Goal: Task Accomplishment & Management: Complete application form

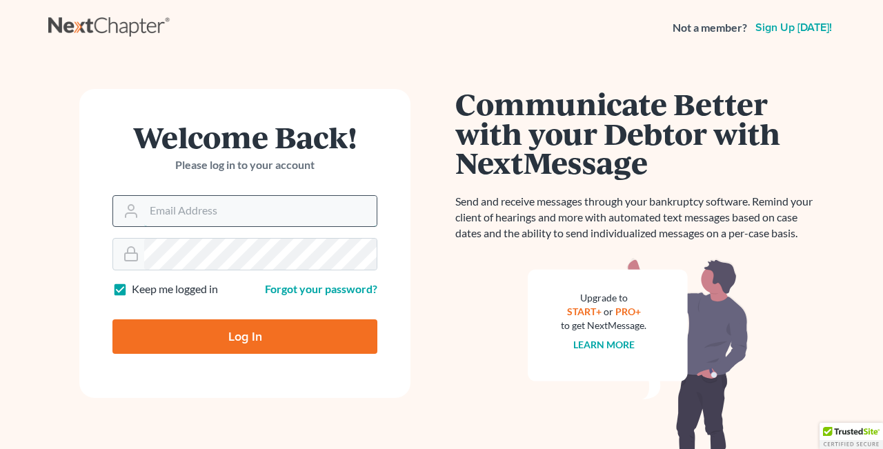
click at [196, 213] on input "Email Address" at bounding box center [260, 211] width 233 height 30
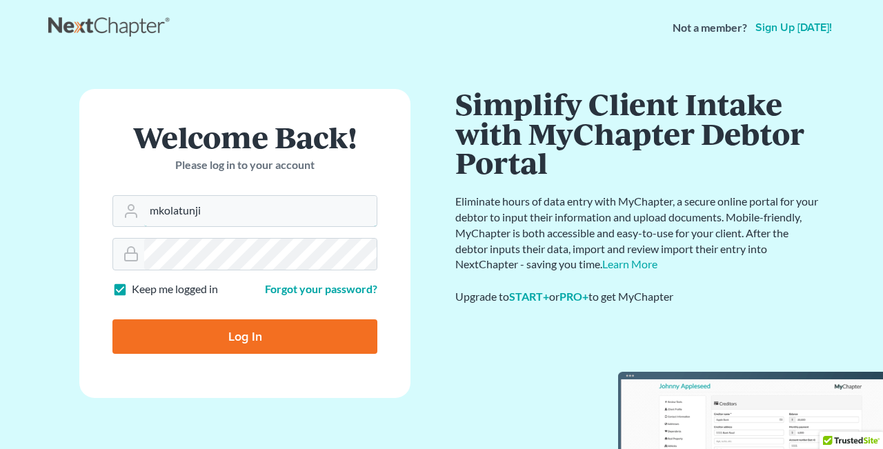
type input "mkolatunji"
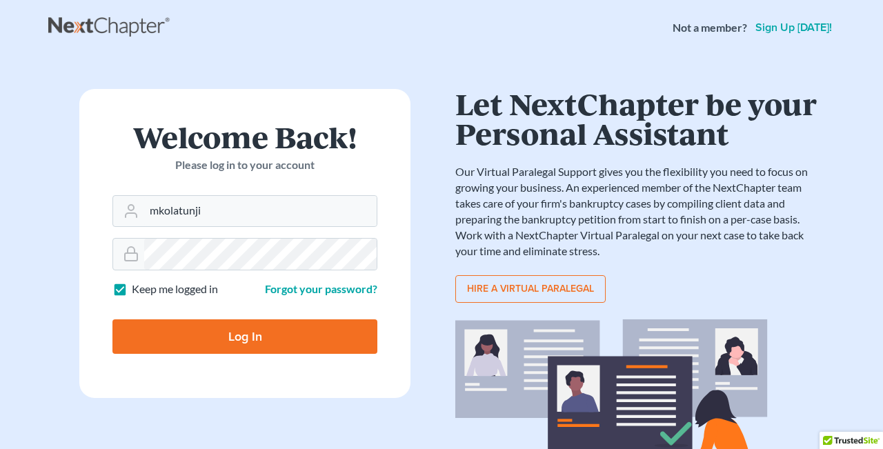
click at [226, 335] on input "Log In" at bounding box center [244, 336] width 265 height 35
type input "Thinking..."
click at [267, 212] on input "Email Address" at bounding box center [260, 211] width 233 height 30
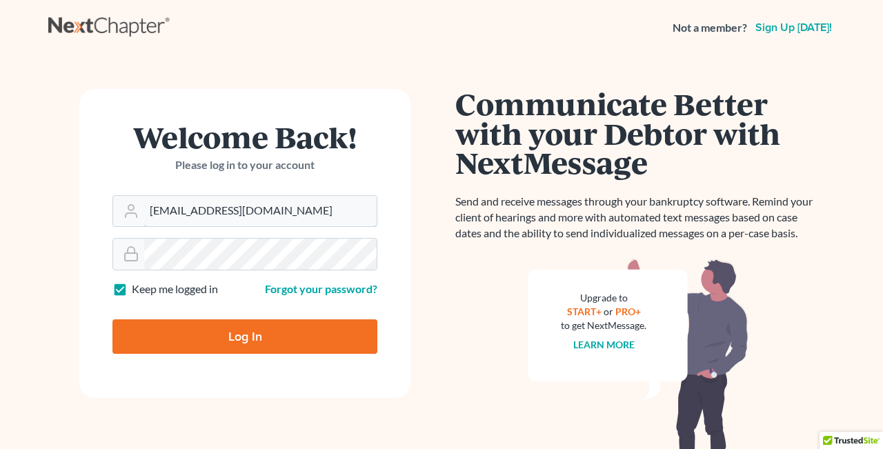
type input "[EMAIL_ADDRESS][DOMAIN_NAME]"
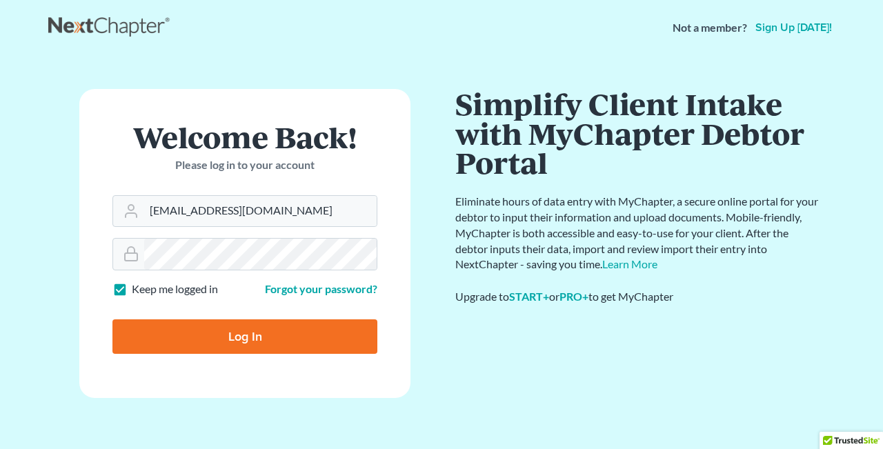
click at [244, 337] on input "Log In" at bounding box center [244, 336] width 265 height 35
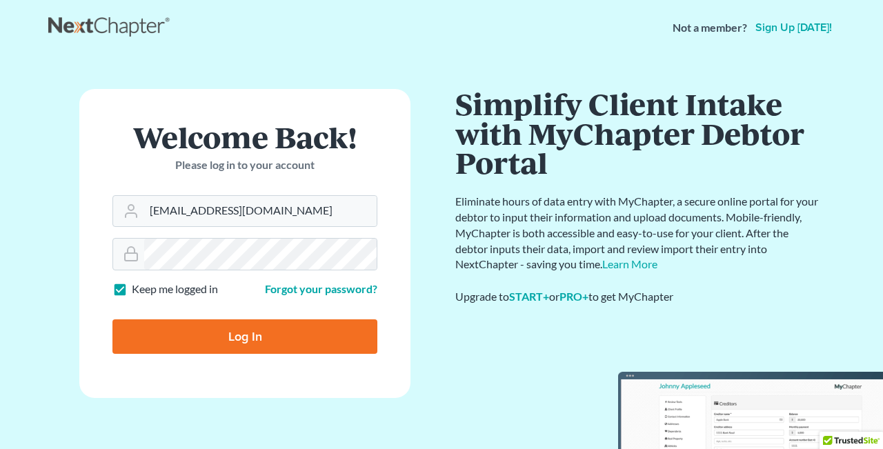
type input "Thinking..."
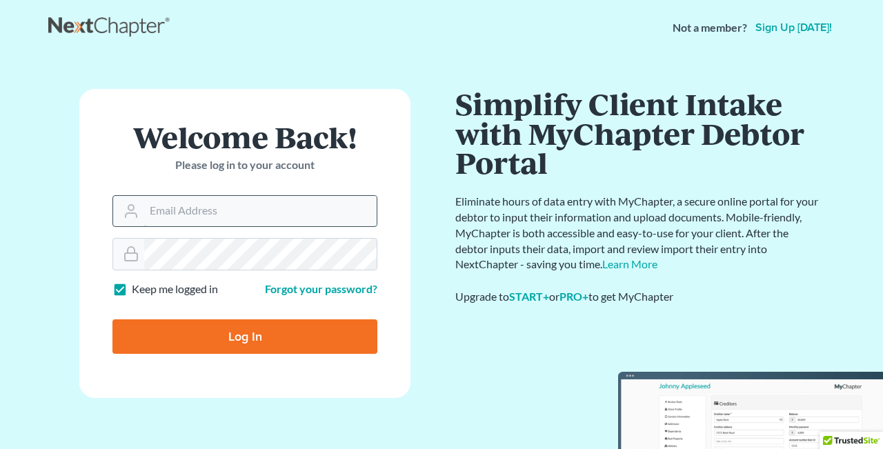
click at [242, 215] on input "Email Address" at bounding box center [260, 211] width 233 height 30
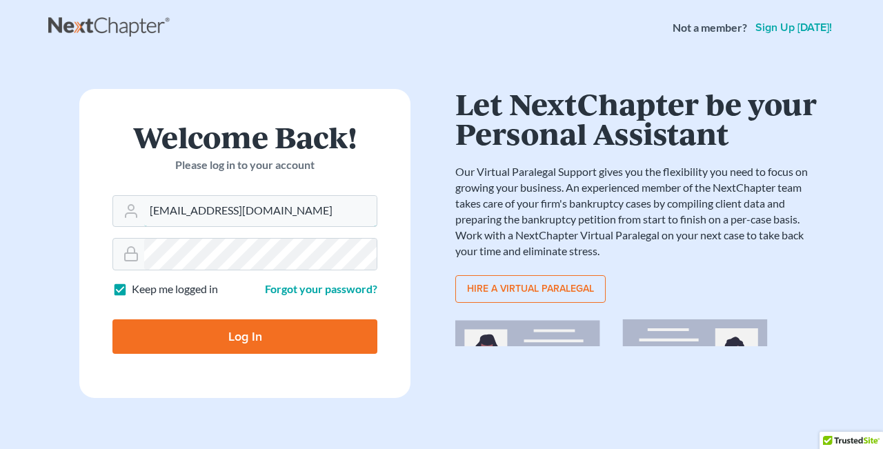
type input "[EMAIL_ADDRESS][DOMAIN_NAME]"
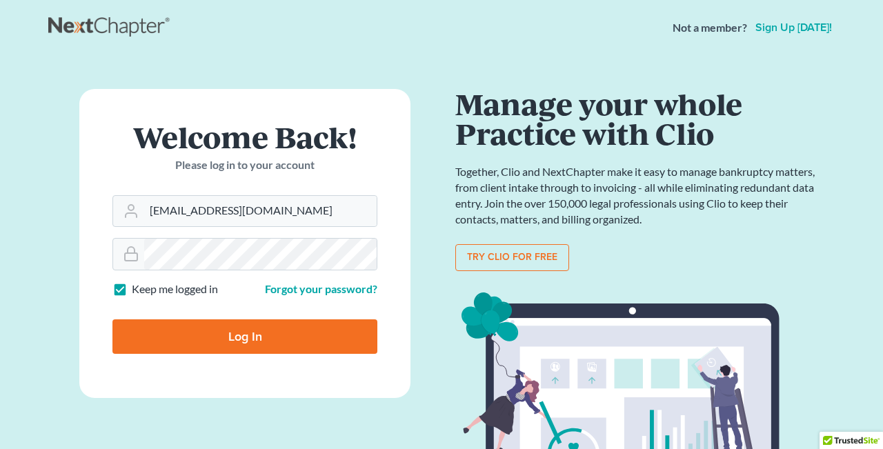
click at [226, 340] on input "Log In" at bounding box center [244, 336] width 265 height 35
type input "Thinking..."
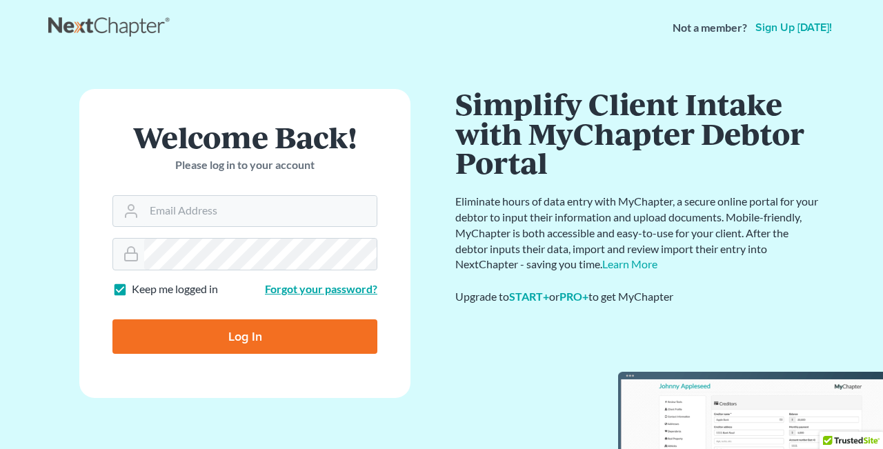
click at [306, 292] on link "Forgot your password?" at bounding box center [321, 288] width 112 height 13
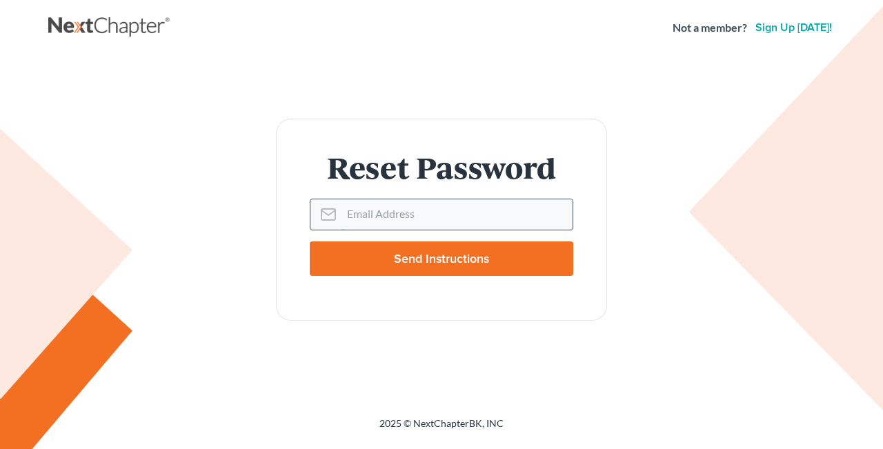
click at [432, 213] on input "Email Address" at bounding box center [457, 214] width 231 height 30
type input "[EMAIL_ADDRESS][DOMAIN_NAME]"
click at [444, 259] on input "Send Instructions" at bounding box center [442, 259] width 264 height 35
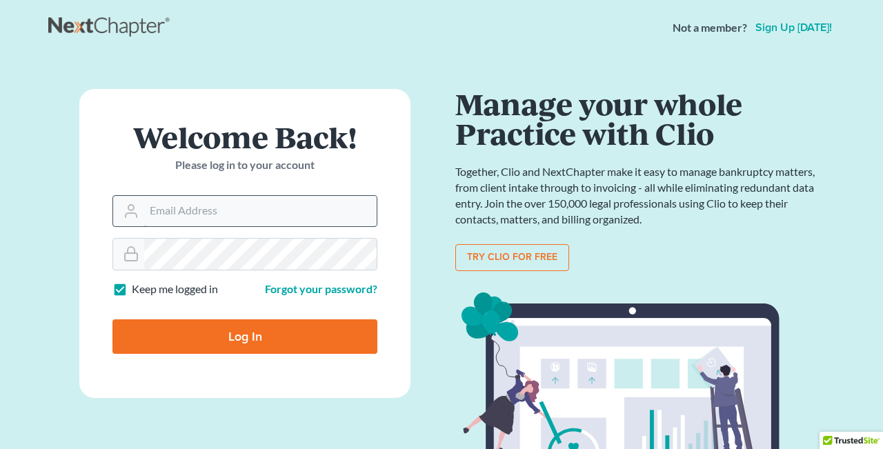
click at [223, 214] on input "Email Address" at bounding box center [260, 211] width 233 height 30
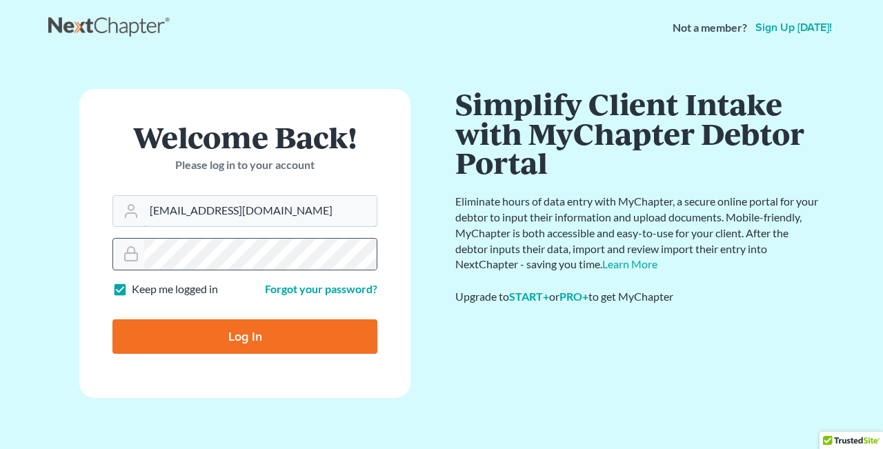
type input "[EMAIL_ADDRESS][DOMAIN_NAME]"
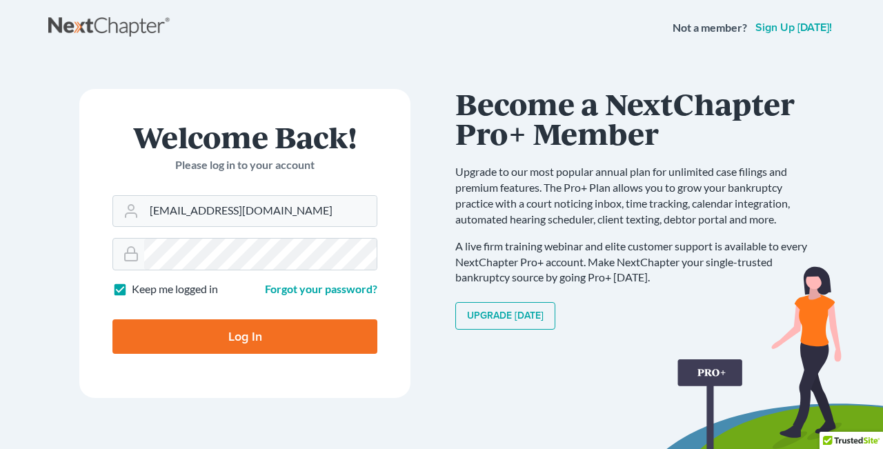
click at [225, 335] on input "Log In" at bounding box center [244, 336] width 265 height 35
type input "Thinking..."
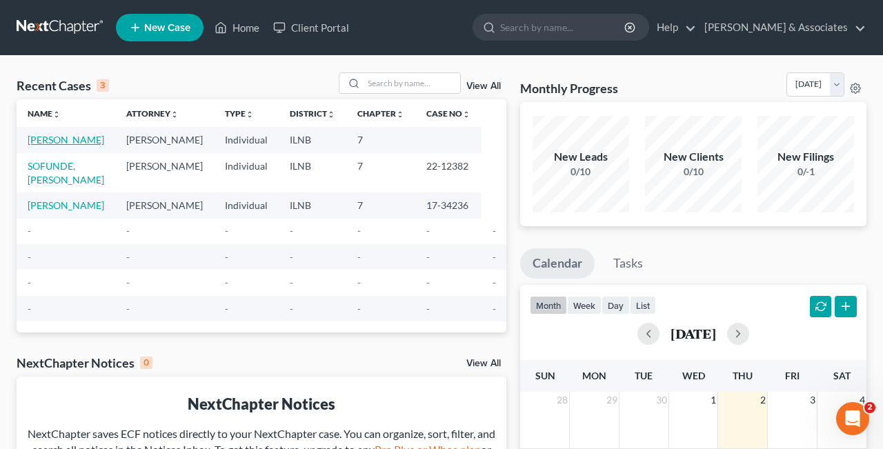
click at [46, 146] on link "[PERSON_NAME]" at bounding box center [66, 140] width 77 height 12
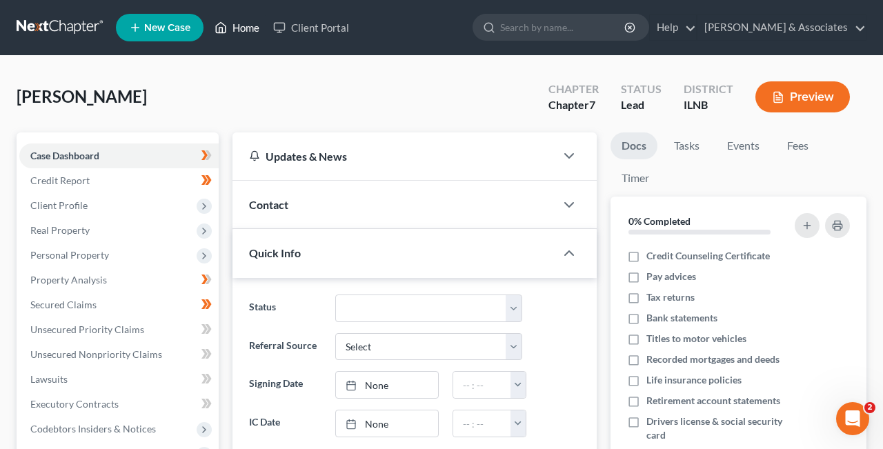
click at [242, 29] on link "Home" at bounding box center [237, 27] width 59 height 25
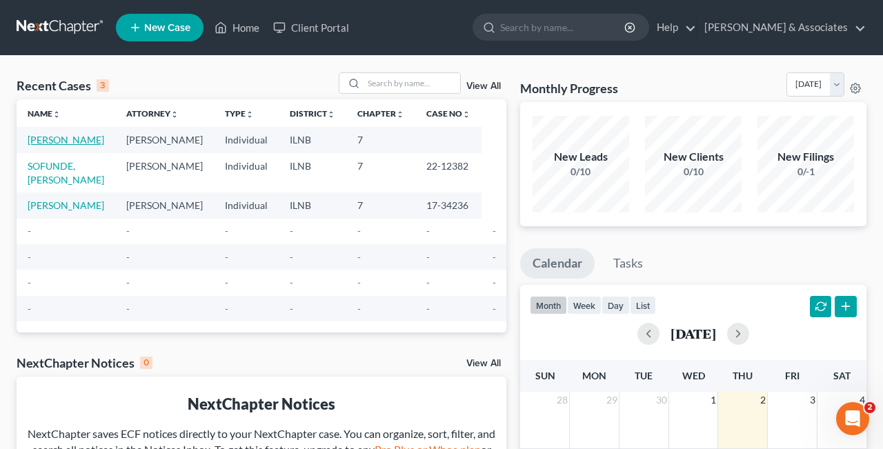
click at [44, 146] on link "[PERSON_NAME]" at bounding box center [66, 140] width 77 height 12
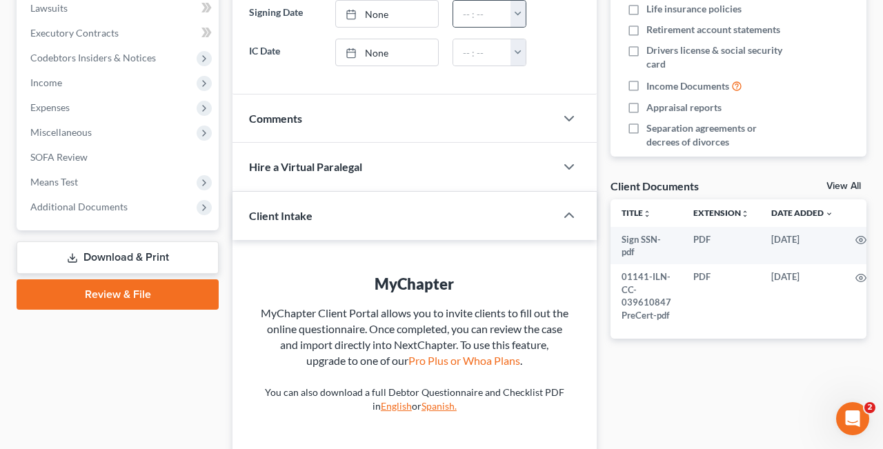
scroll to position [374, 0]
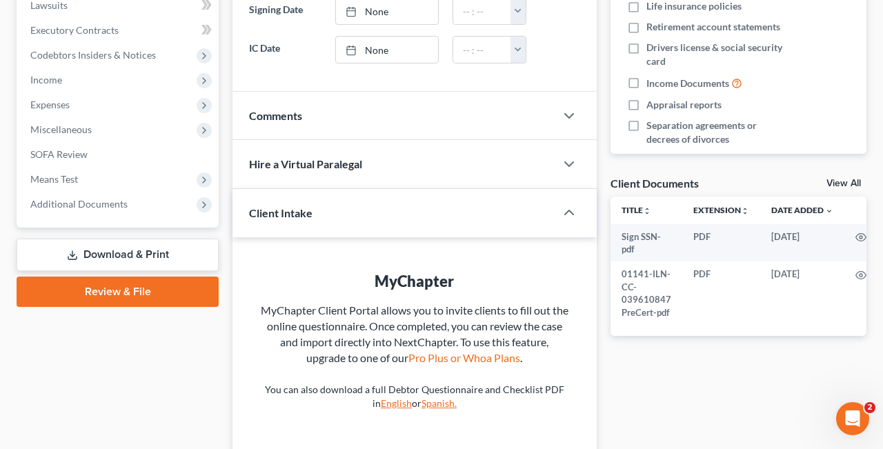
click at [150, 289] on link "Review & File" at bounding box center [118, 292] width 202 height 30
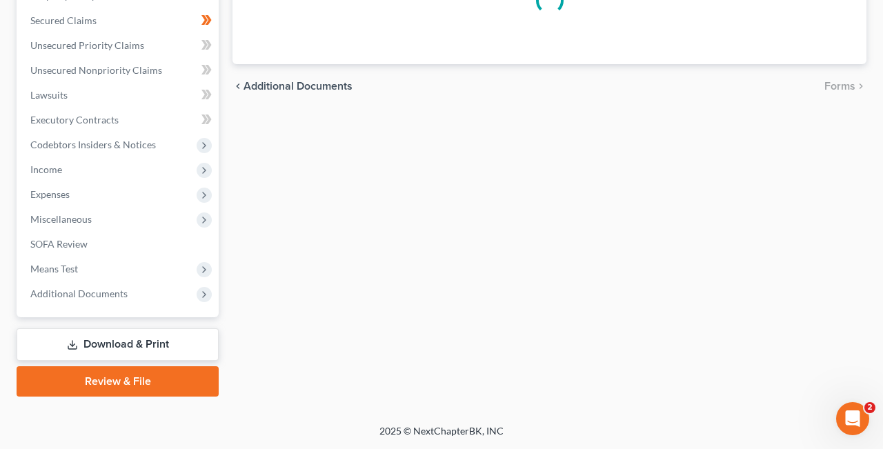
scroll to position [283, 0]
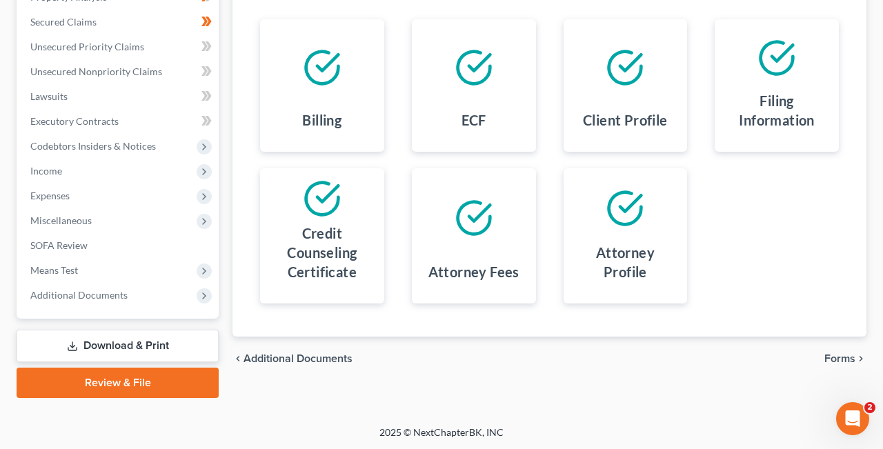
click at [847, 355] on span "Forms" at bounding box center [840, 358] width 31 height 11
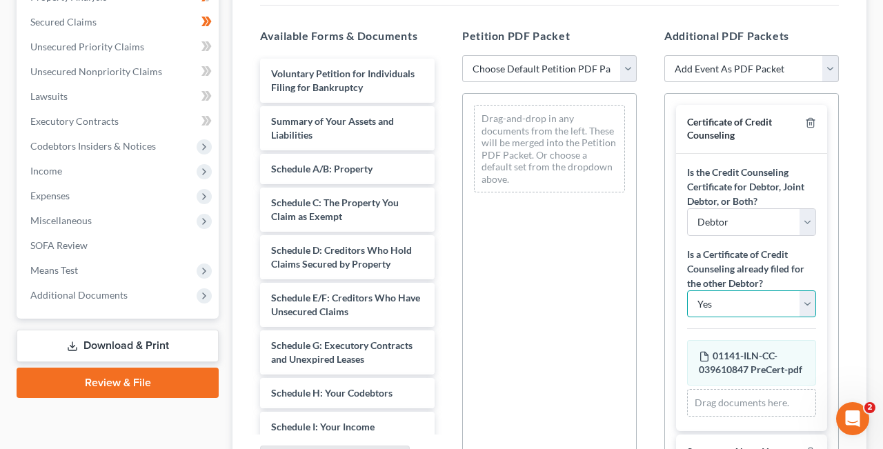
select select "1"
click option "No" at bounding box center [0, 0] width 0 height 0
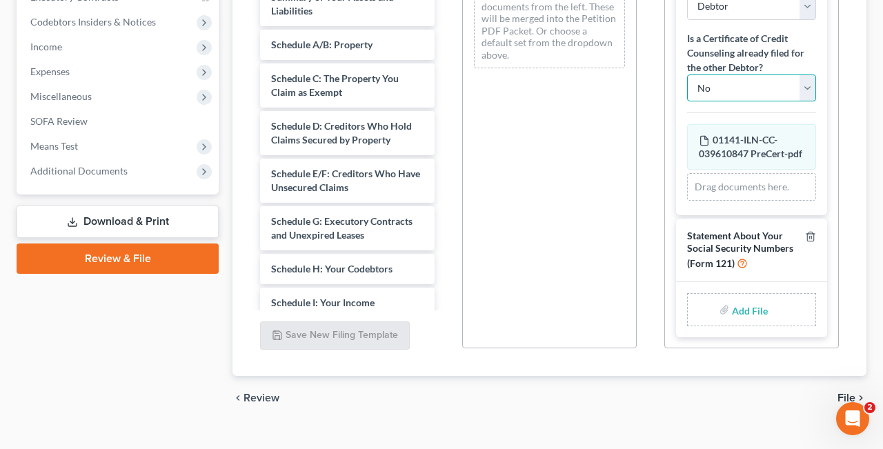
scroll to position [430, 0]
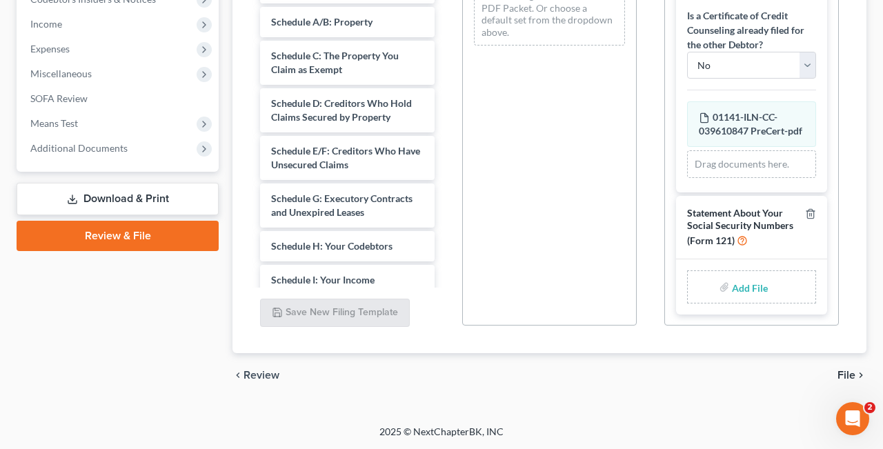
click at [751, 285] on input "file" at bounding box center [748, 287] width 33 height 25
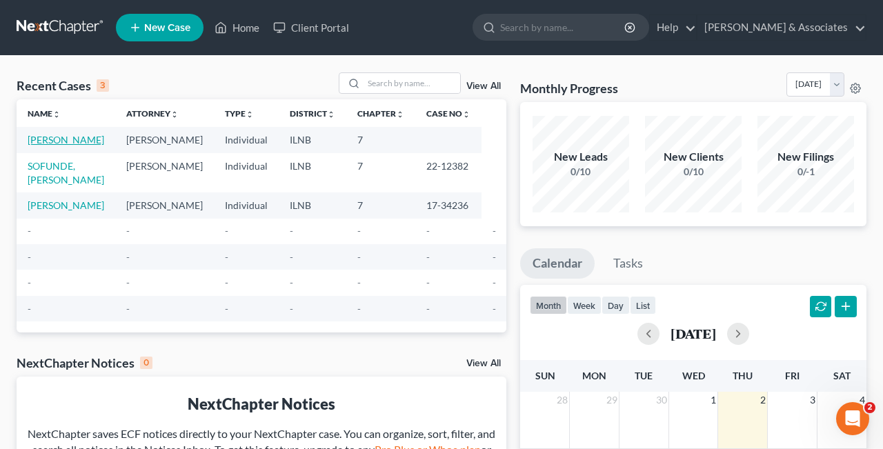
click at [49, 142] on link "[PERSON_NAME]" at bounding box center [66, 140] width 77 height 12
select select "4"
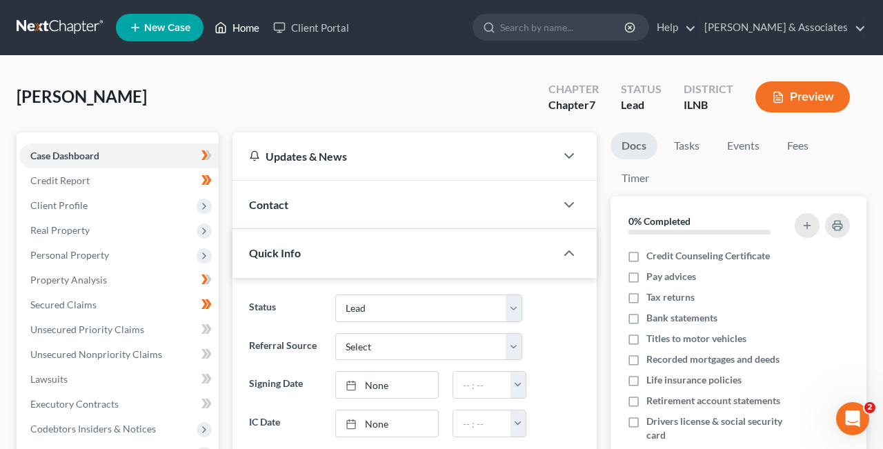
click at [246, 23] on link "Home" at bounding box center [237, 27] width 59 height 25
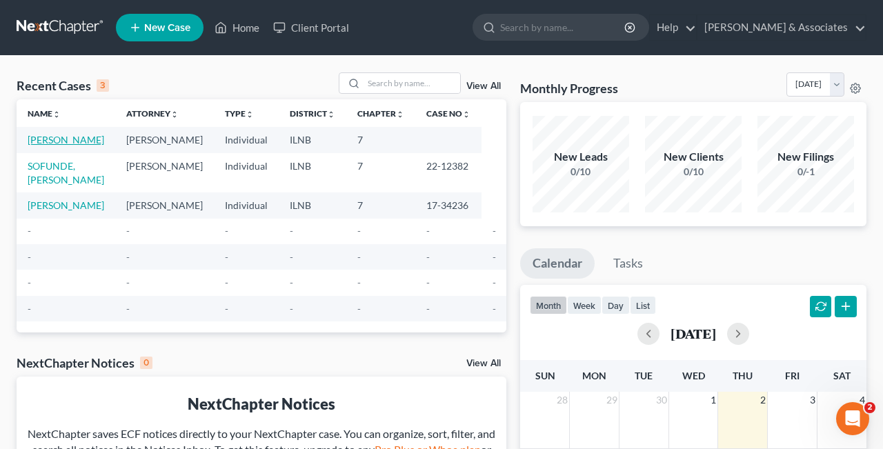
click at [48, 146] on link "[PERSON_NAME]" at bounding box center [66, 140] width 77 height 12
select select "4"
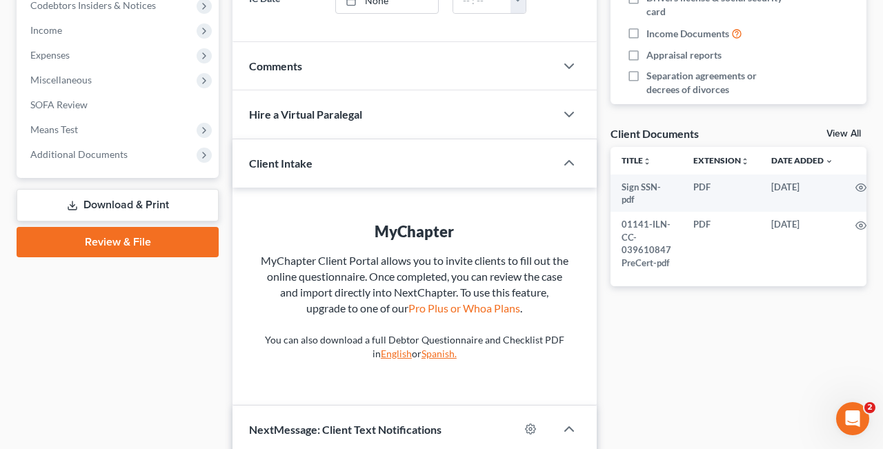
scroll to position [426, 0]
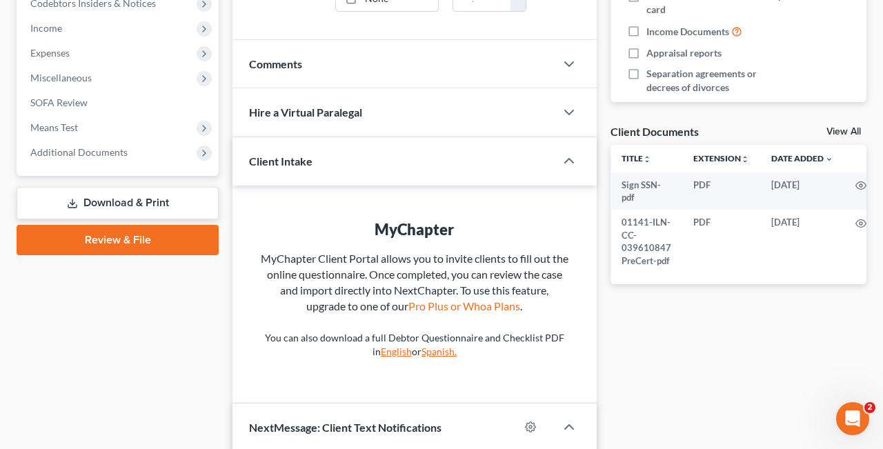
click at [141, 239] on link "Review & File" at bounding box center [118, 240] width 202 height 30
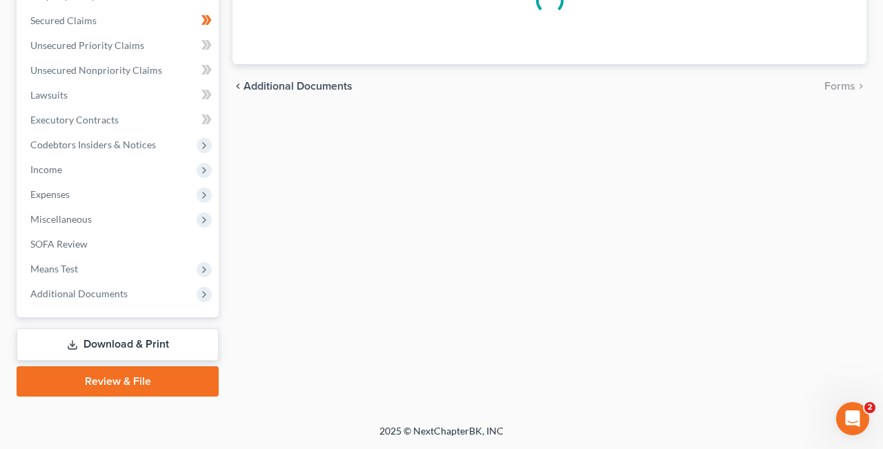
scroll to position [283, 0]
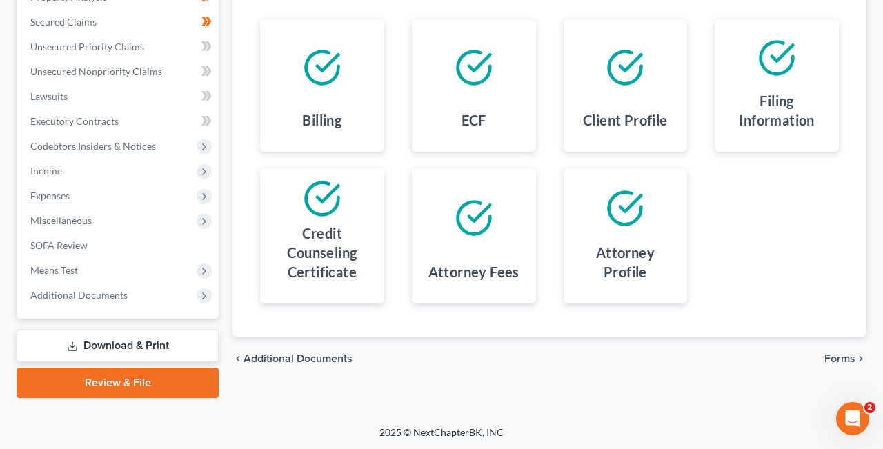
click at [842, 354] on span "Forms" at bounding box center [840, 358] width 31 height 11
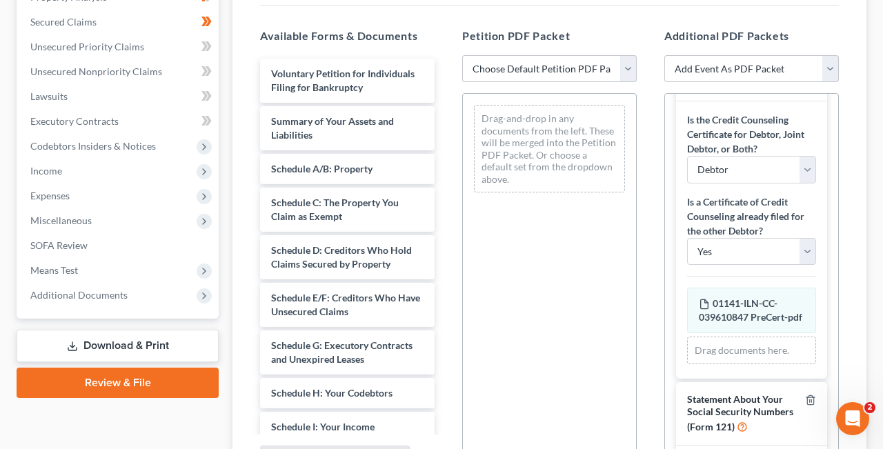
scroll to position [106, 0]
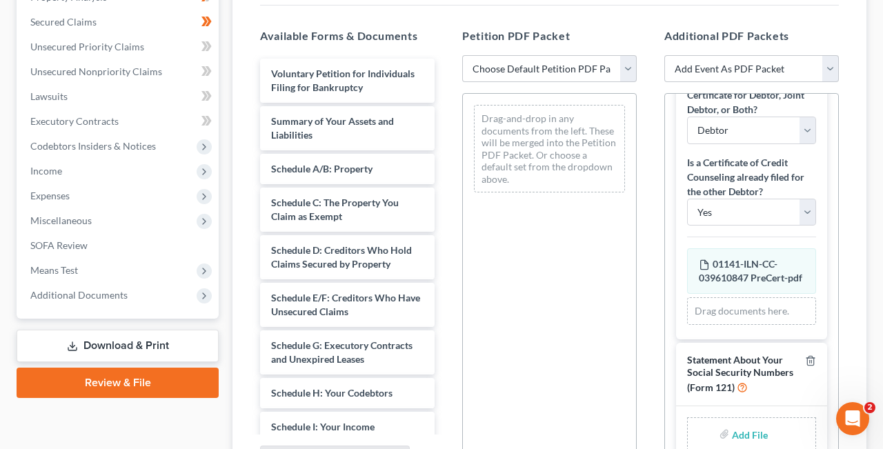
click at [744, 432] on input "file" at bounding box center [748, 434] width 33 height 25
type input "C:\fakepath\Sign SSN.pdf"
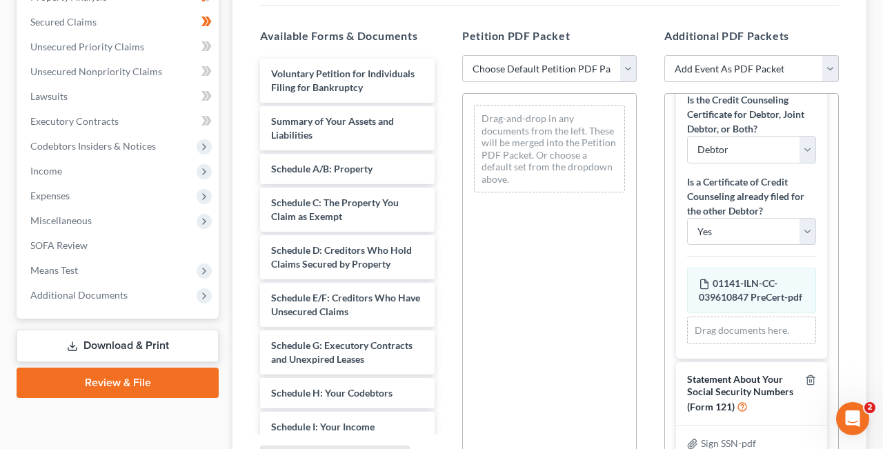
scroll to position [86, 0]
select select "1"
click option "No" at bounding box center [0, 0] width 0 height 0
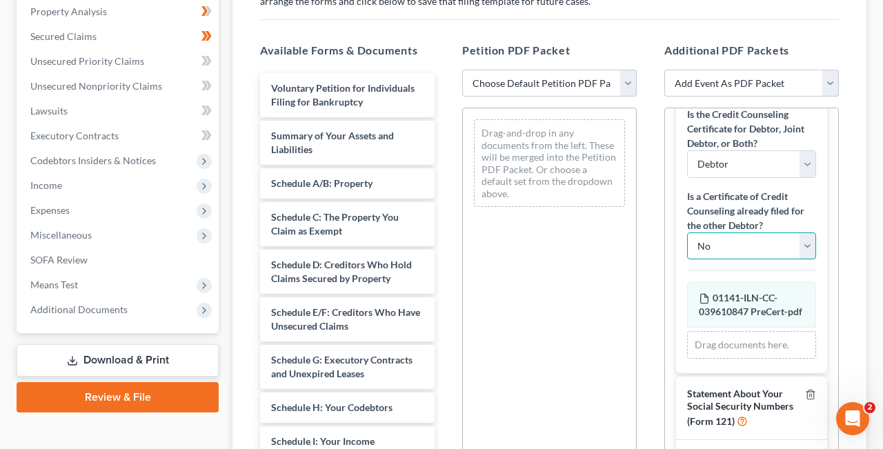
scroll to position [273, 0]
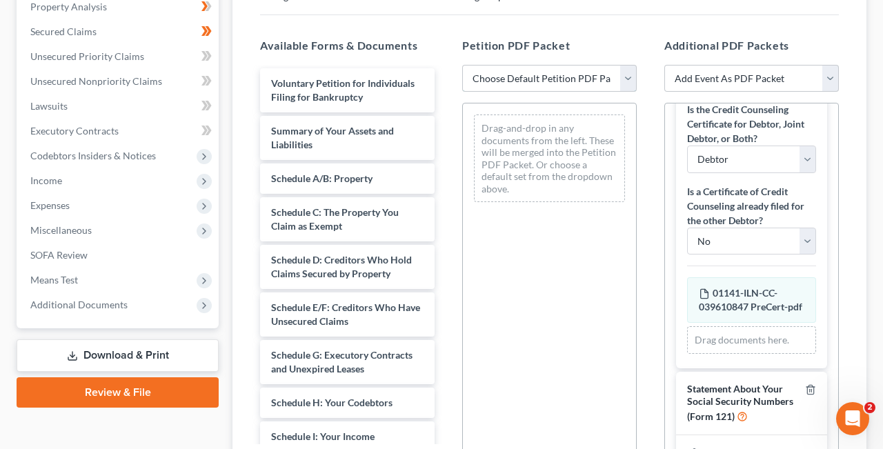
click option "Choose Default Petition PDF Packet" at bounding box center [0, 0] width 0 height 0
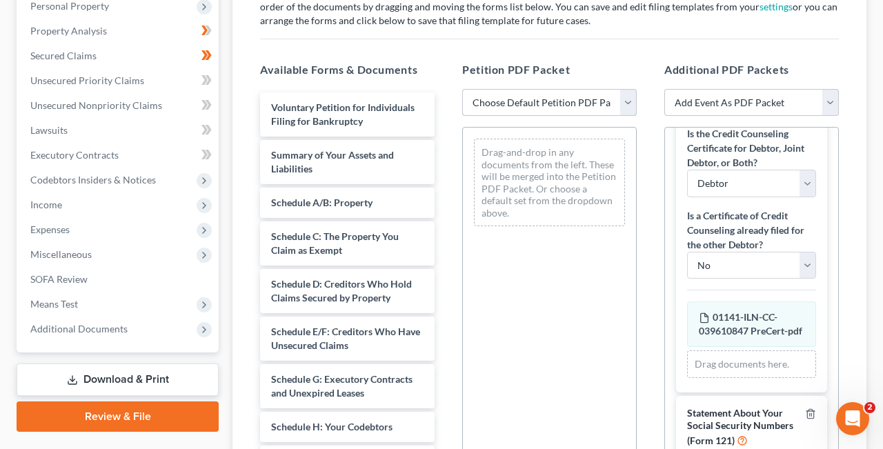
scroll to position [235, 0]
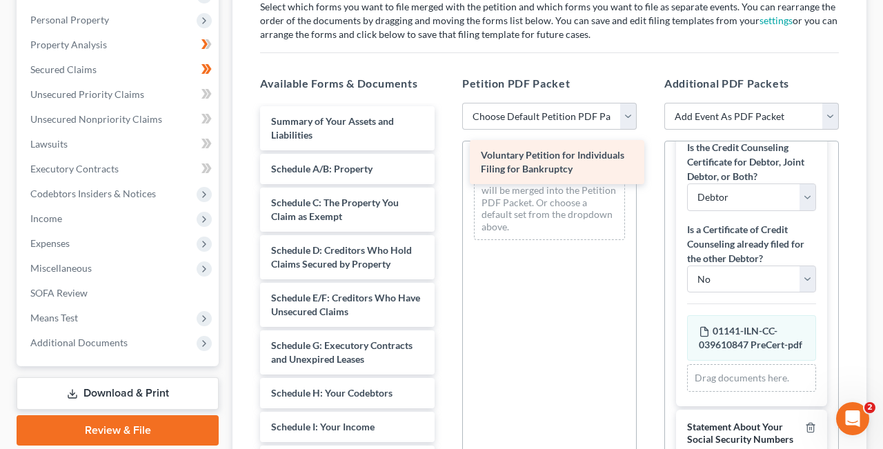
drag, startPoint x: 317, startPoint y: 125, endPoint x: 527, endPoint y: 160, distance: 212.7
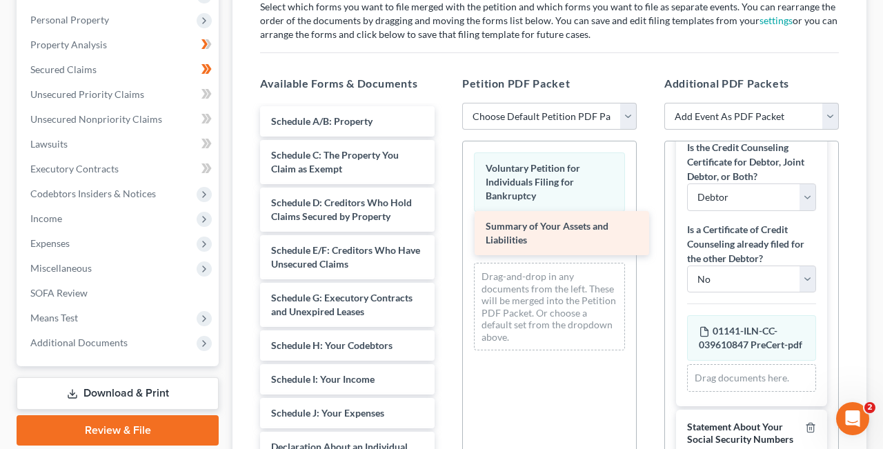
drag, startPoint x: 301, startPoint y: 116, endPoint x: 515, endPoint y: 222, distance: 239.2
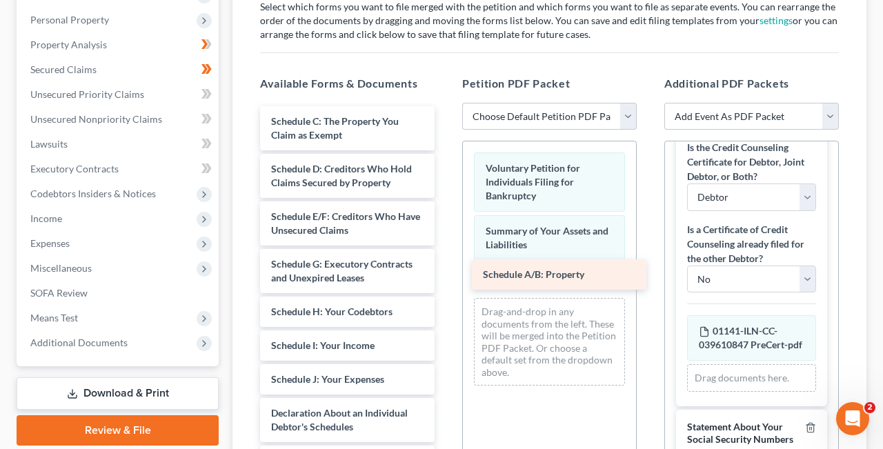
drag, startPoint x: 304, startPoint y: 117, endPoint x: 515, endPoint y: 272, distance: 262.2
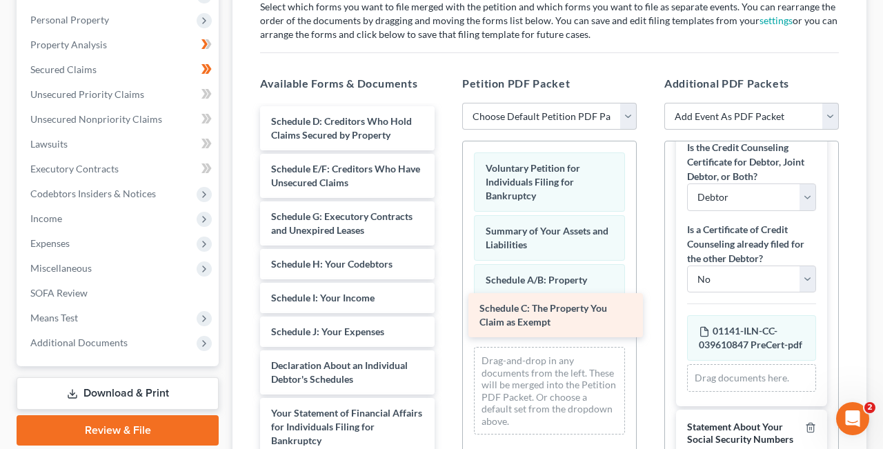
drag, startPoint x: 311, startPoint y: 124, endPoint x: 518, endPoint y: 313, distance: 280.9
click at [446, 313] on div "Schedule C: The Property You Claim as Exempt Schedule C: The Property You Claim…" at bounding box center [347, 440] width 197 height 669
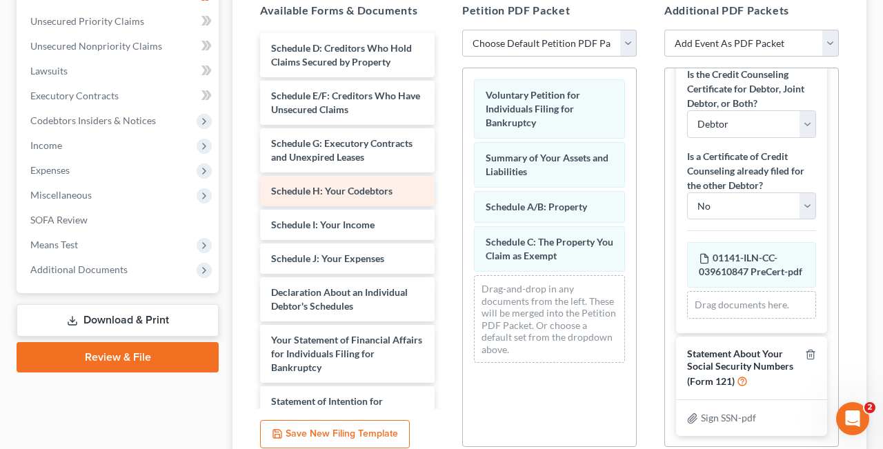
scroll to position [284, 0]
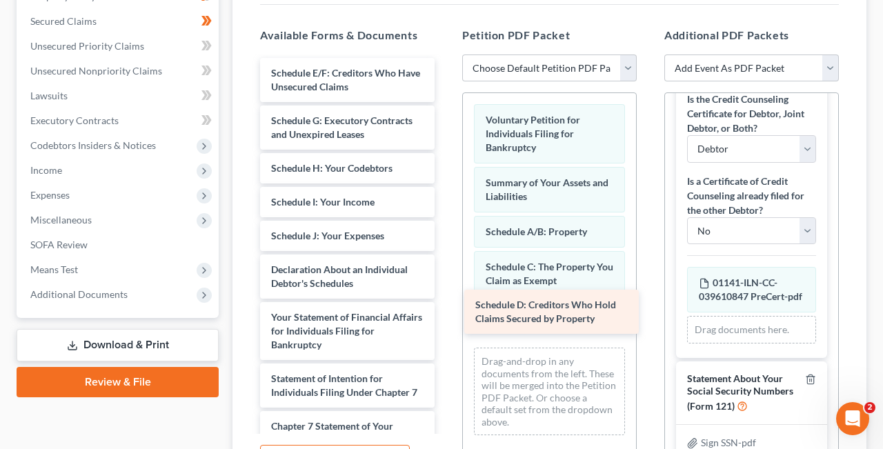
drag, startPoint x: 342, startPoint y: 77, endPoint x: 547, endPoint y: 310, distance: 310.0
click at [446, 310] on div "Schedule D: Creditors Who Hold Claims Secured by Property Schedule D: Creditors…" at bounding box center [347, 369] width 197 height 622
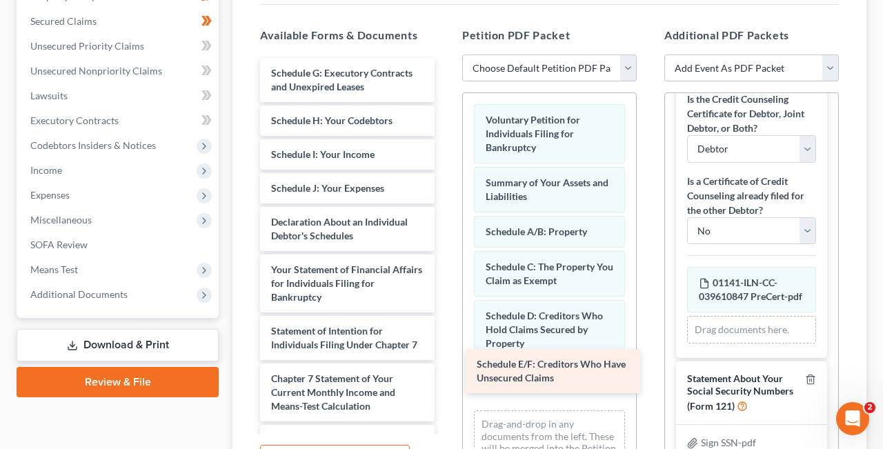
drag, startPoint x: 302, startPoint y: 72, endPoint x: 508, endPoint y: 364, distance: 357.6
click at [446, 364] on div "Schedule E/F: Creditors Who Have Unsecured Claims Schedule E/F: Creditors Who H…" at bounding box center [347, 345] width 197 height 574
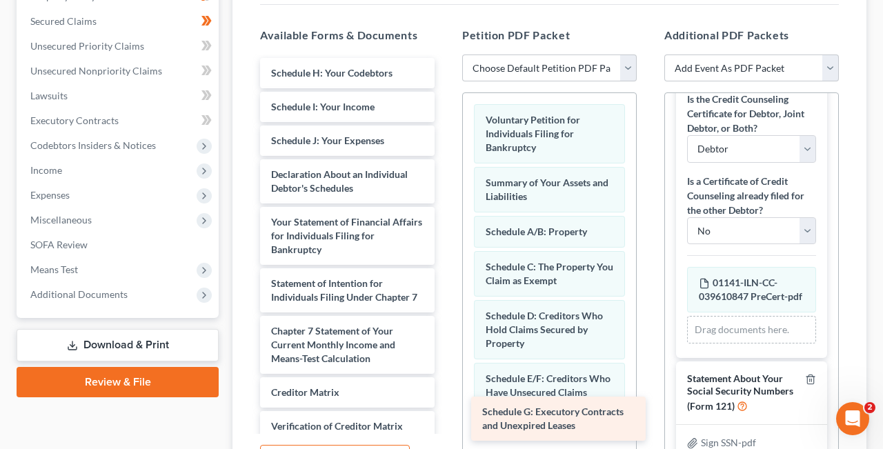
drag, startPoint x: 313, startPoint y: 74, endPoint x: 524, endPoint y: 415, distance: 401.0
click at [446, 415] on div "Schedule G: Executory Contracts and Unexpired Leases Schedule G: Executory Cont…" at bounding box center [347, 321] width 197 height 527
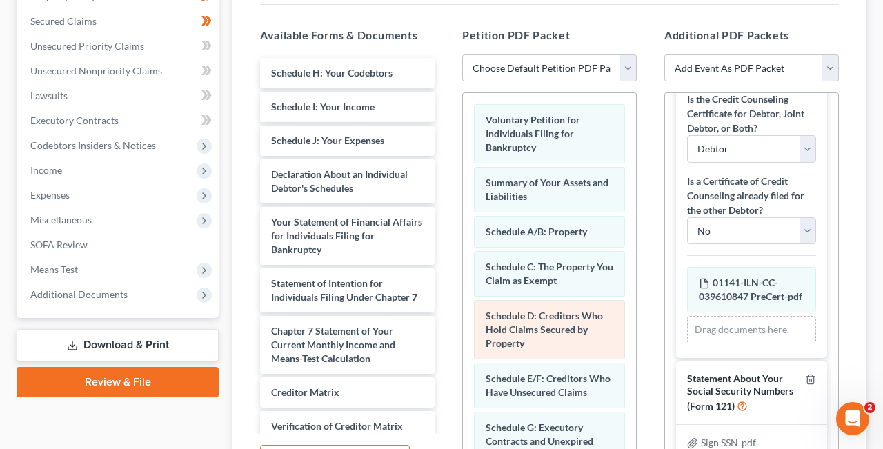
scroll to position [90, 0]
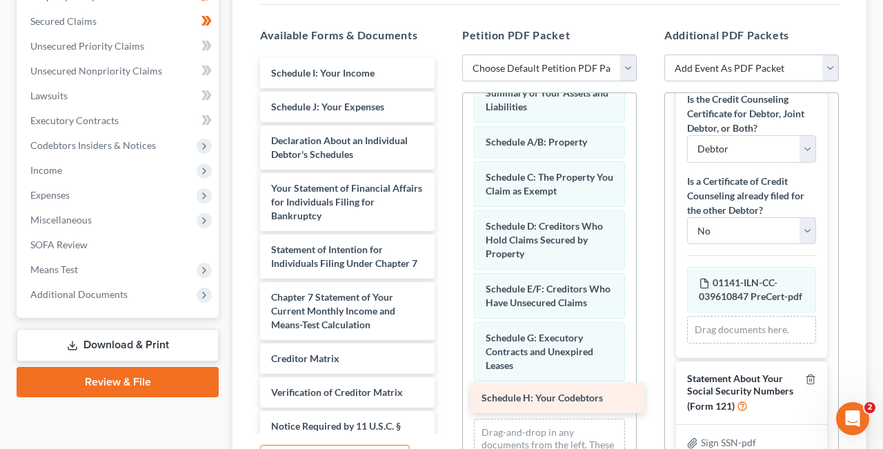
drag, startPoint x: 309, startPoint y: 69, endPoint x: 520, endPoint y: 395, distance: 388.4
click at [446, 395] on div "Schedule H: Your Codebtors Schedule H: Your Codebtors Schedule I: Your Income S…" at bounding box center [347, 304] width 197 height 493
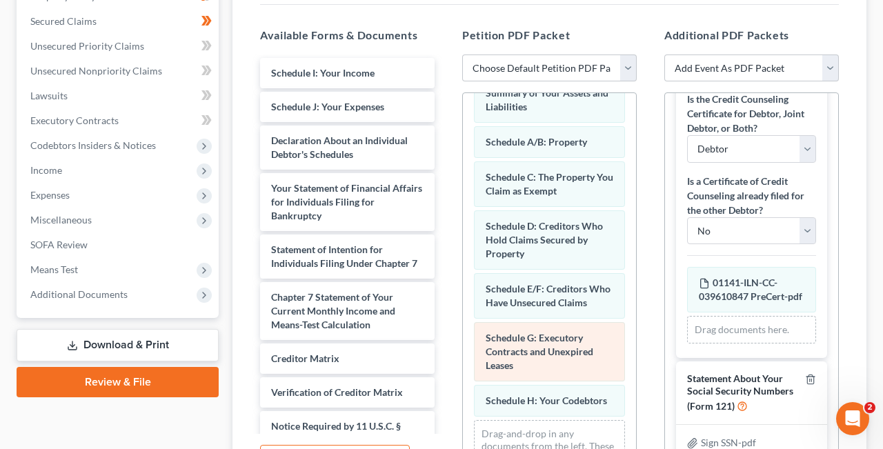
scroll to position [125, 0]
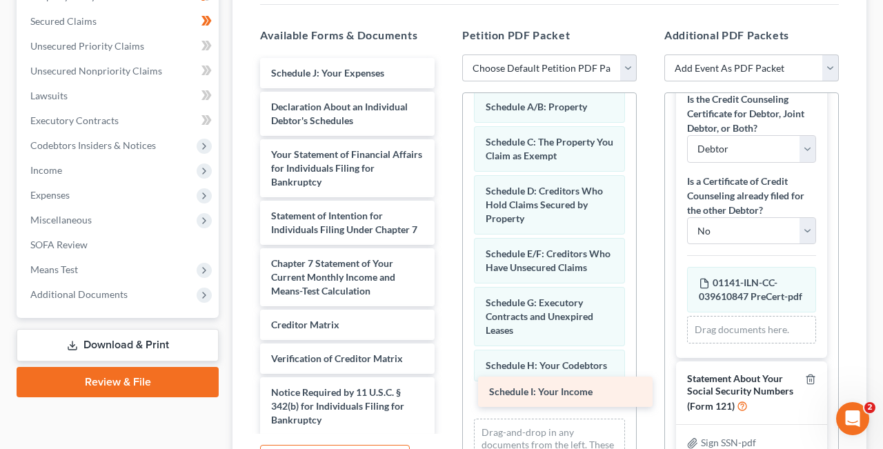
drag, startPoint x: 313, startPoint y: 68, endPoint x: 531, endPoint y: 388, distance: 387.4
click at [446, 388] on div "Schedule I: Your Income Schedule I: Your Income Schedule J: Your Expenses Decla…" at bounding box center [347, 287] width 197 height 459
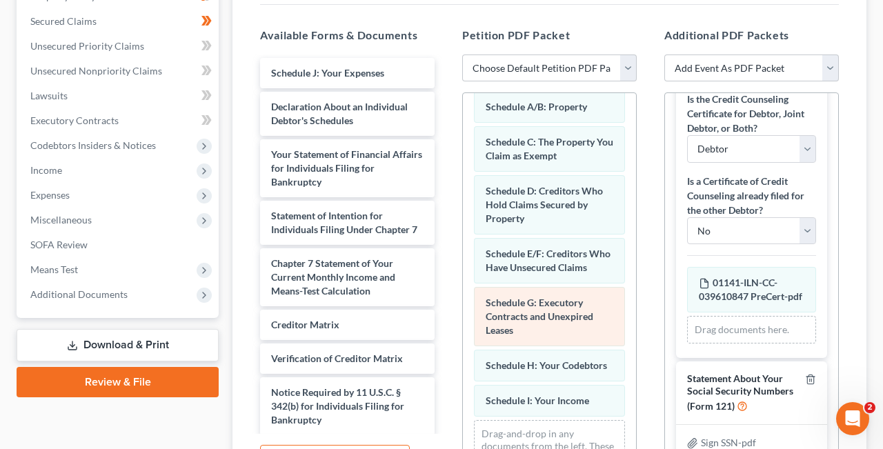
scroll to position [160, 0]
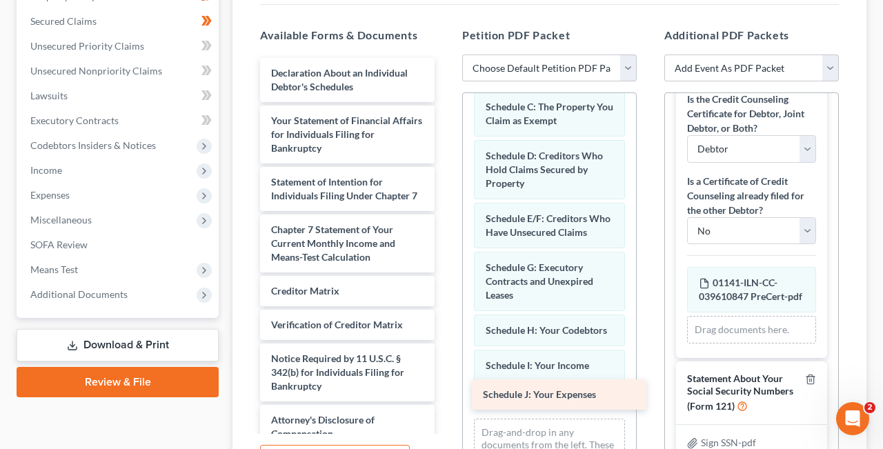
drag, startPoint x: 298, startPoint y: 69, endPoint x: 510, endPoint y: 392, distance: 386.2
click at [446, 392] on div "Schedule J: Your Expenses Schedule J: Your Expenses Declaration About an Indivi…" at bounding box center [347, 270] width 197 height 425
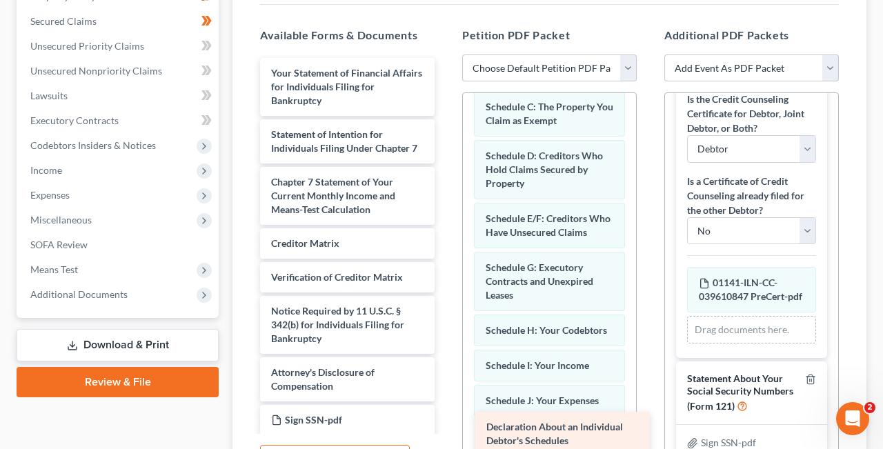
drag, startPoint x: 310, startPoint y: 75, endPoint x: 525, endPoint y: 430, distance: 415.5
click at [446, 430] on div "Declaration About an Individual Debtor's Schedules Declaration About an Individ…" at bounding box center [347, 246] width 197 height 377
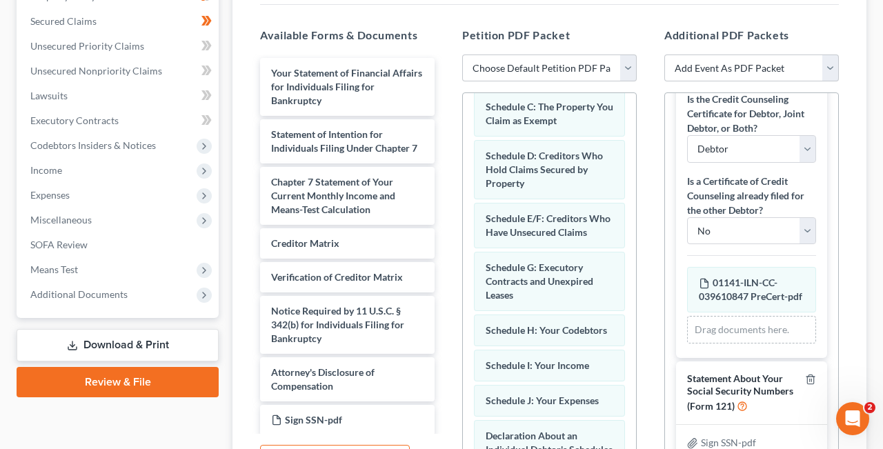
scroll to position [258, 0]
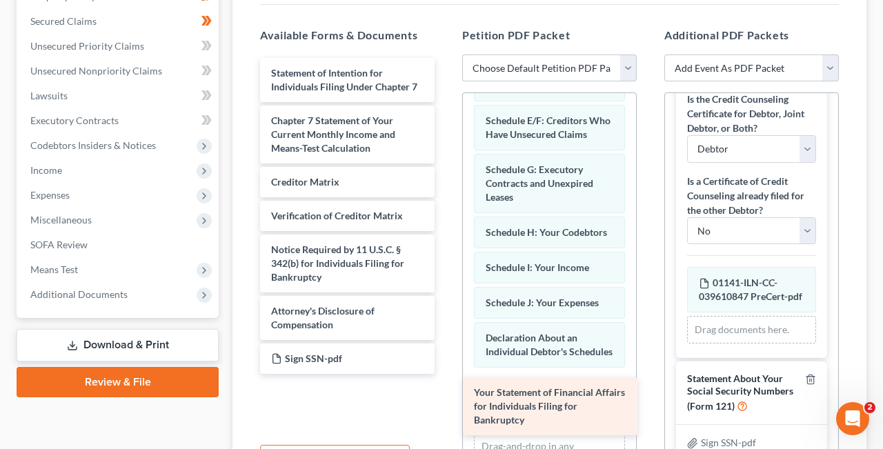
drag, startPoint x: 342, startPoint y: 86, endPoint x: 544, endPoint y: 406, distance: 379.6
click at [446, 374] on div "Your Statement of Financial Affairs for Individuals Filing for Bankruptcy Your …" at bounding box center [347, 216] width 197 height 316
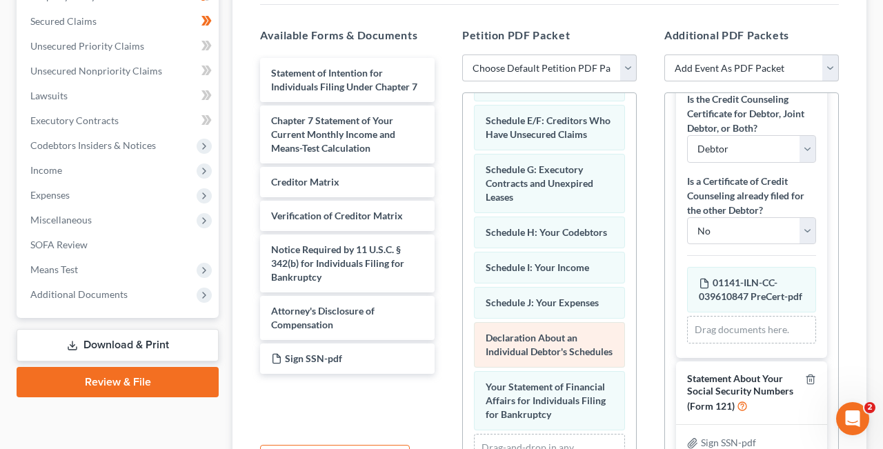
scroll to position [321, 0]
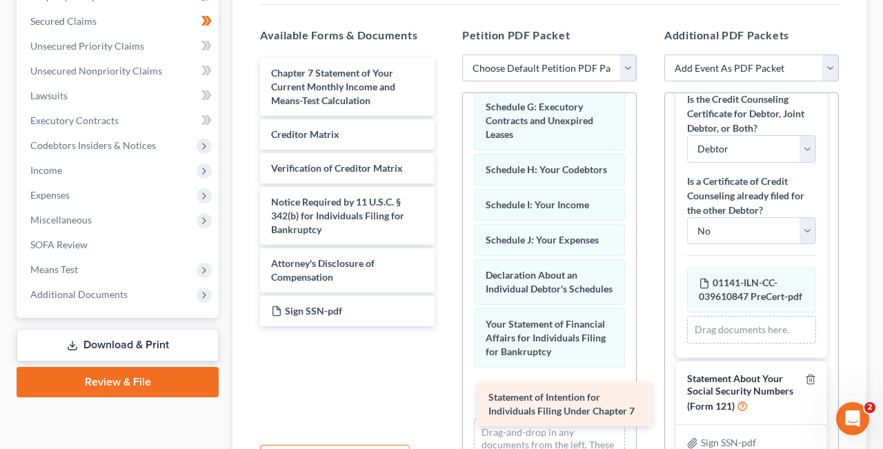
drag, startPoint x: 302, startPoint y: 72, endPoint x: 520, endPoint y: 398, distance: 391.6
click at [446, 326] on div "Statement of Intention for Individuals Filing Under Chapter 7 Statement of Inte…" at bounding box center [347, 192] width 197 height 268
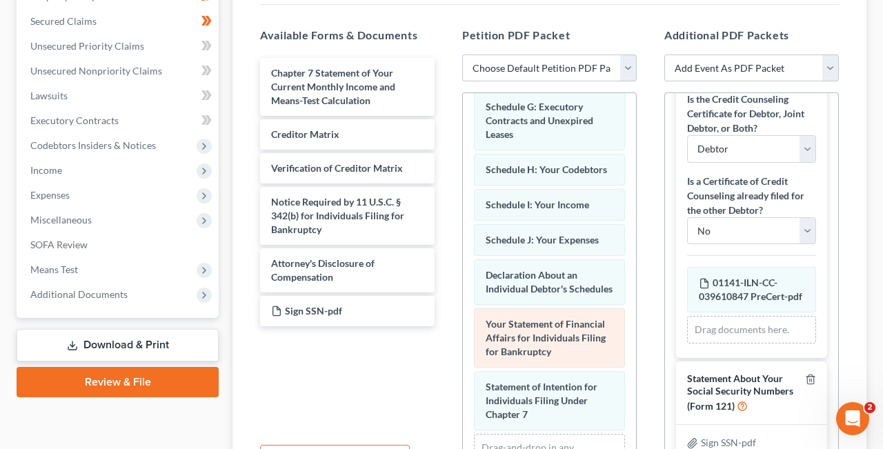
scroll to position [384, 0]
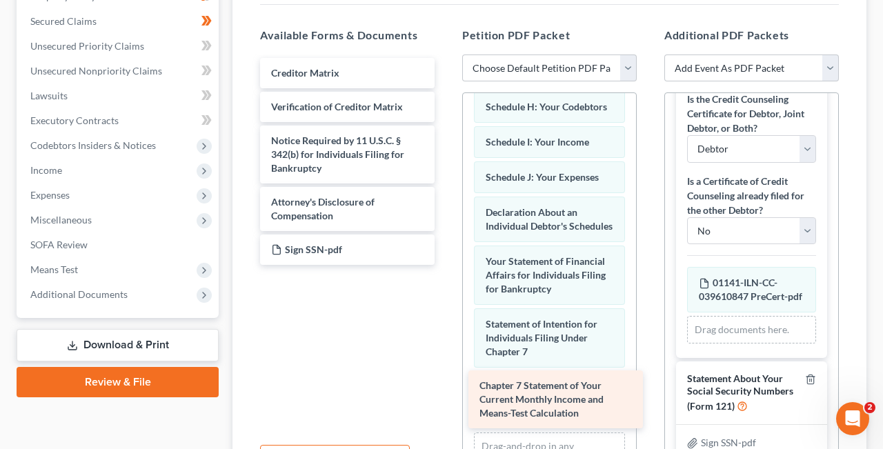
drag, startPoint x: 309, startPoint y: 78, endPoint x: 519, endPoint y: 393, distance: 378.2
click at [446, 265] on div "Chapter 7 Statement of Your Current Monthly Income and Means-Test Calculation C…" at bounding box center [347, 161] width 197 height 207
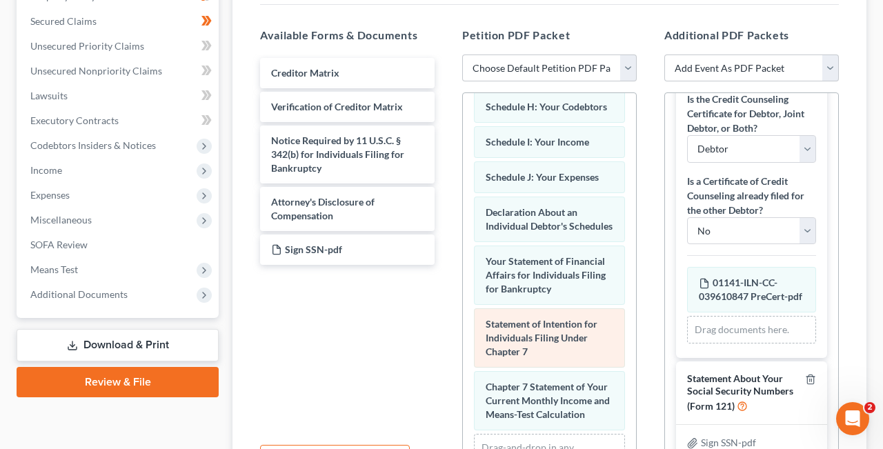
scroll to position [446, 0]
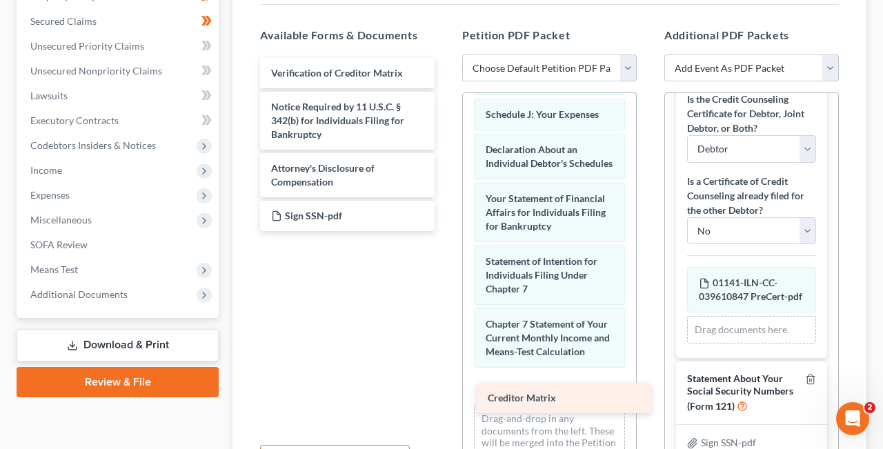
drag, startPoint x: 317, startPoint y: 68, endPoint x: 533, endPoint y: 394, distance: 391.8
click at [446, 231] on div "Creditor Matrix Creditor Matrix Verification of Creditor Matrix Notice Required…" at bounding box center [347, 144] width 197 height 173
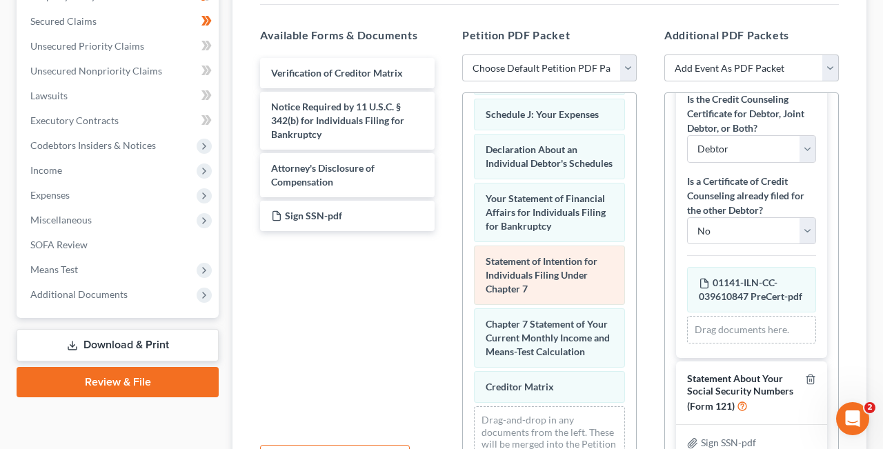
scroll to position [482, 0]
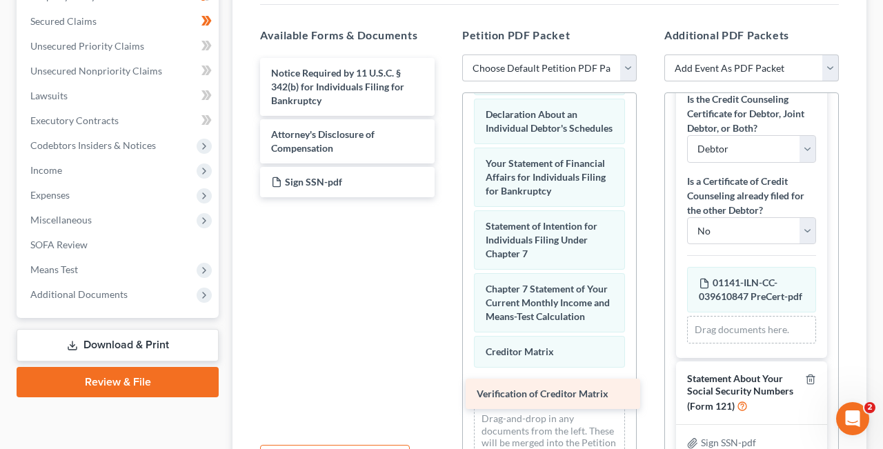
drag, startPoint x: 321, startPoint y: 70, endPoint x: 527, endPoint y: 394, distance: 383.8
click at [446, 197] on div "Verification of Creditor Matrix Verification of Creditor Matrix Notice Required…" at bounding box center [347, 127] width 197 height 139
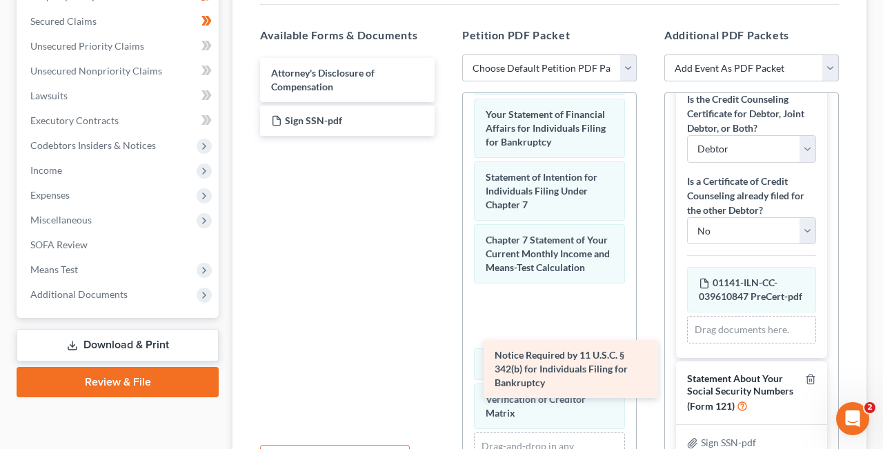
scroll to position [282, 0]
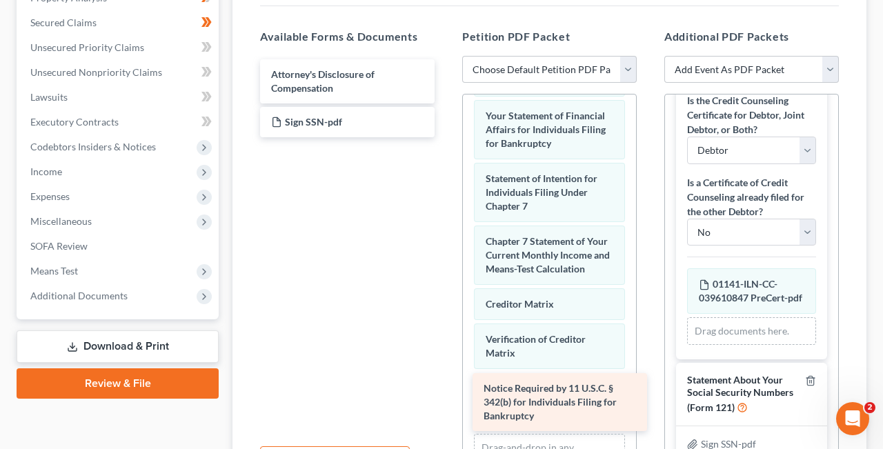
drag, startPoint x: 328, startPoint y: 82, endPoint x: 540, endPoint y: 398, distance: 380.9
click at [446, 137] on div "Notice Required by 11 U.S.C. § 342(b) for Individuals Filing for Bankruptcy Not…" at bounding box center [347, 98] width 197 height 78
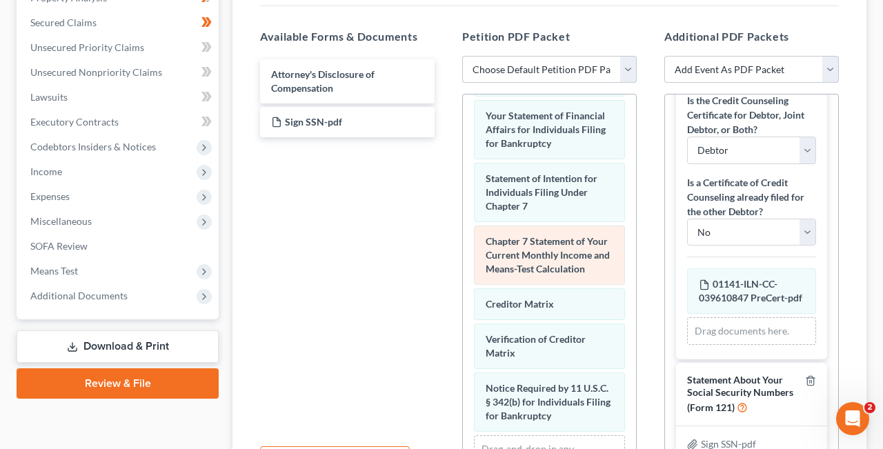
scroll to position [593, 0]
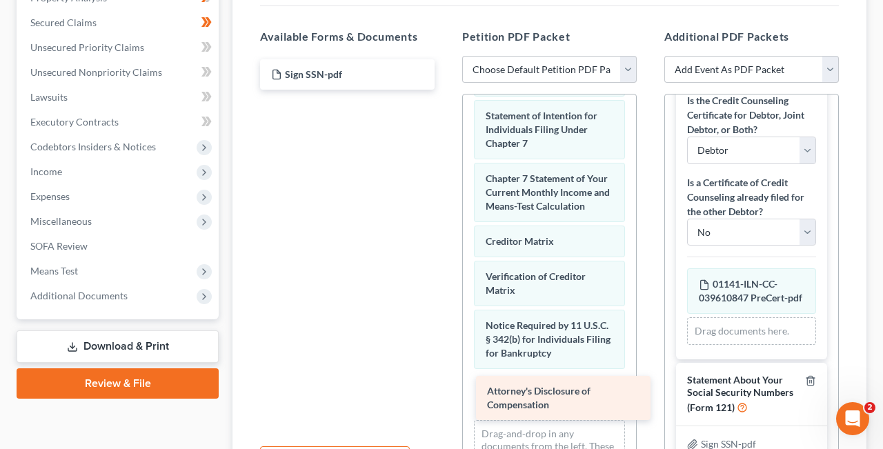
drag, startPoint x: 311, startPoint y: 76, endPoint x: 527, endPoint y: 394, distance: 384.5
click at [446, 90] on div "Attorney's Disclosure of Compensation Attorney's Disclosure of Compensation Sig…" at bounding box center [347, 74] width 197 height 30
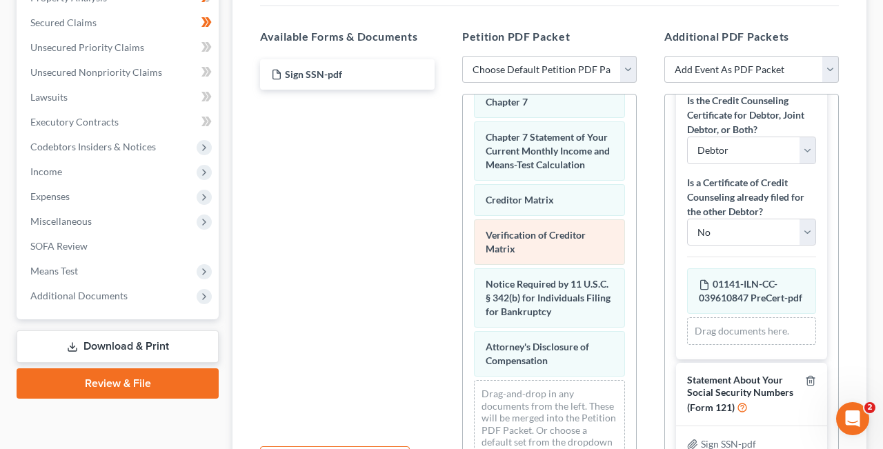
scroll to position [642, 0]
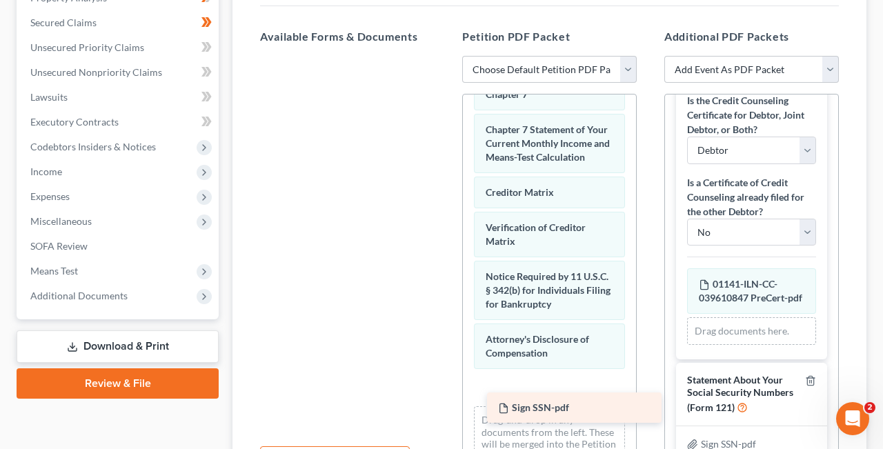
drag, startPoint x: 305, startPoint y: 72, endPoint x: 531, endPoint y: 406, distance: 403.1
click at [446, 56] on div "Sign SSN-pdf Sign SSN-pdf" at bounding box center [347, 56] width 197 height 0
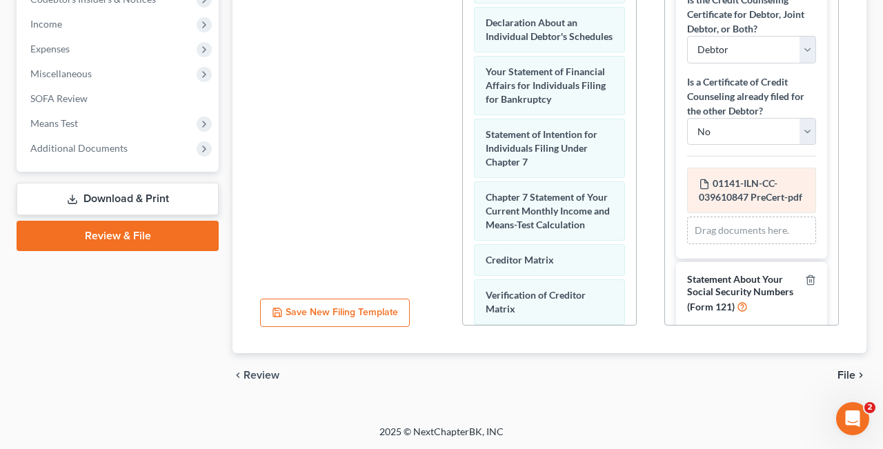
scroll to position [0, 0]
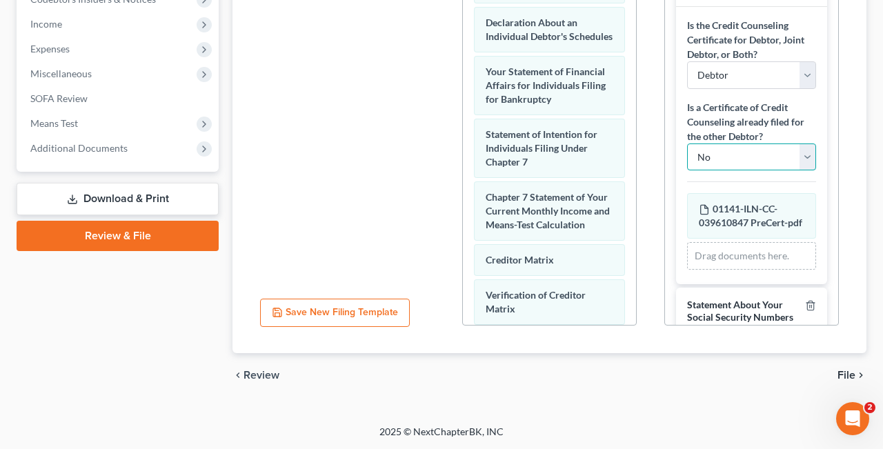
click option "No" at bounding box center [0, 0] width 0 height 0
click at [327, 314] on button "Save New Filing Template" at bounding box center [335, 313] width 150 height 29
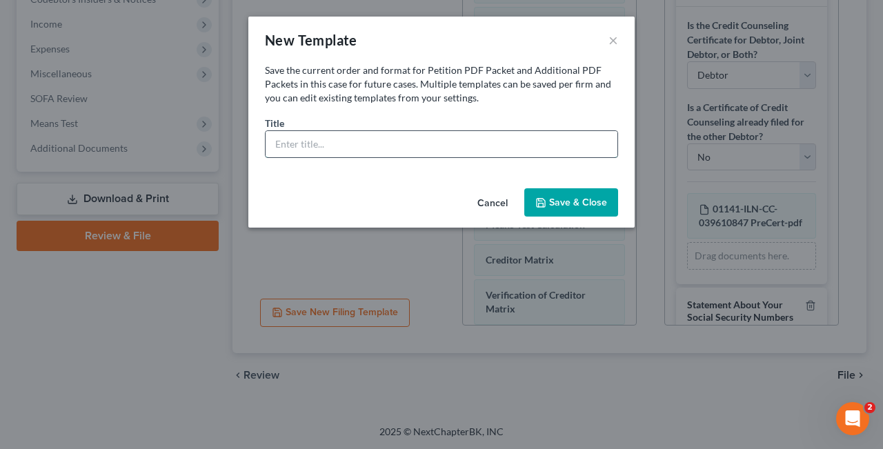
click at [357, 146] on input "text" at bounding box center [442, 144] width 352 height 26
type input "Nick Ogos Rvd"
click at [579, 202] on button "Save & Close" at bounding box center [571, 202] width 94 height 29
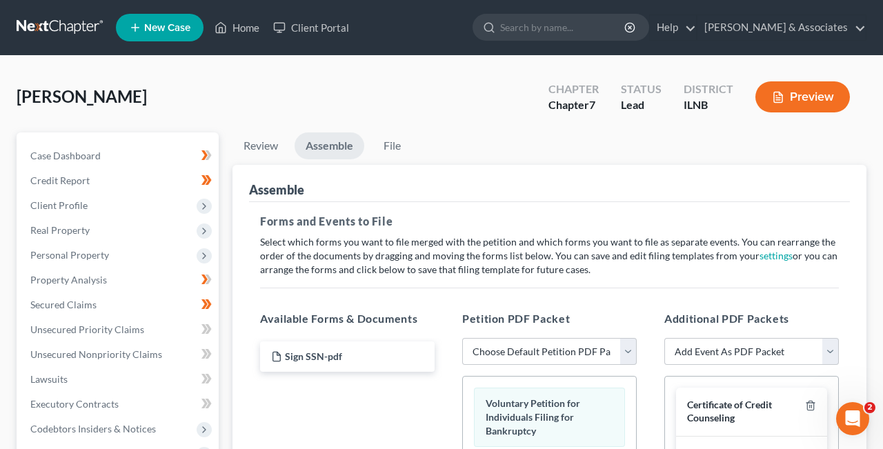
click at [324, 142] on link "Assemble" at bounding box center [330, 145] width 70 height 27
click at [262, 143] on link "Review" at bounding box center [261, 145] width 57 height 27
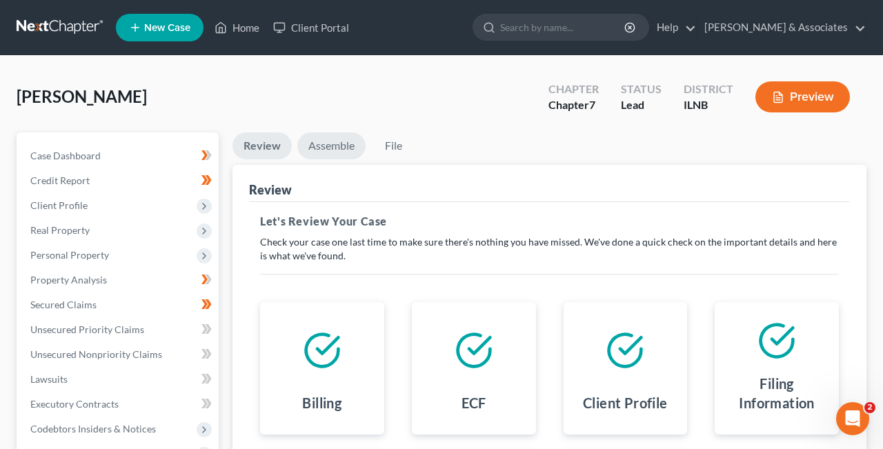
click at [335, 138] on link "Assemble" at bounding box center [331, 145] width 68 height 27
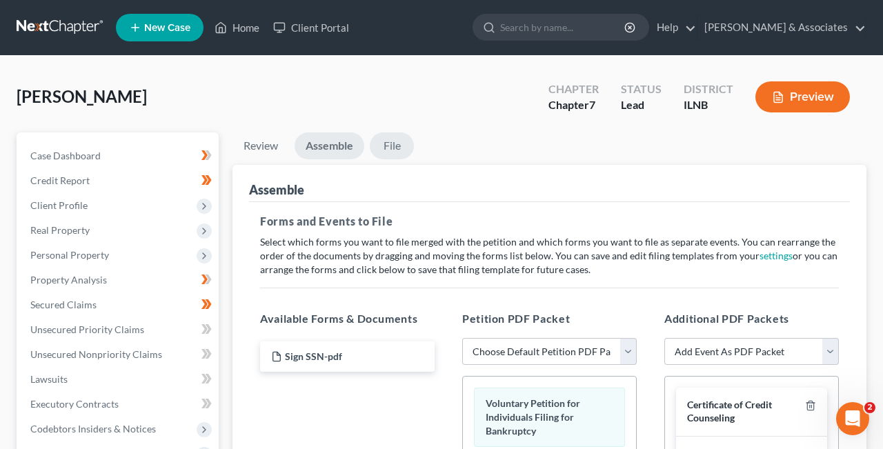
click at [395, 144] on link "File" at bounding box center [392, 145] width 44 height 27
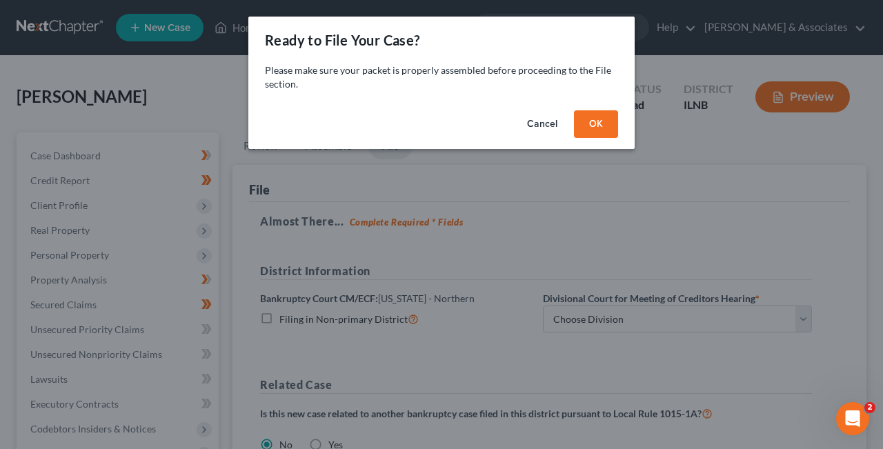
click at [601, 126] on button "OK" at bounding box center [596, 124] width 44 height 28
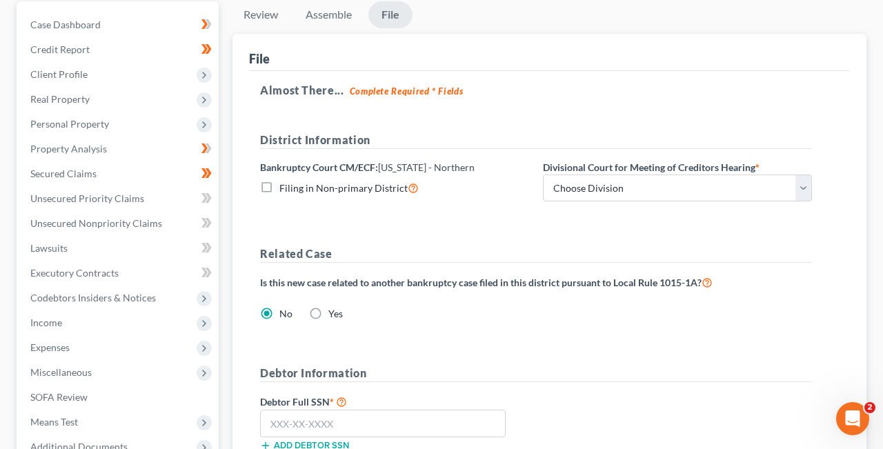
scroll to position [178, 0]
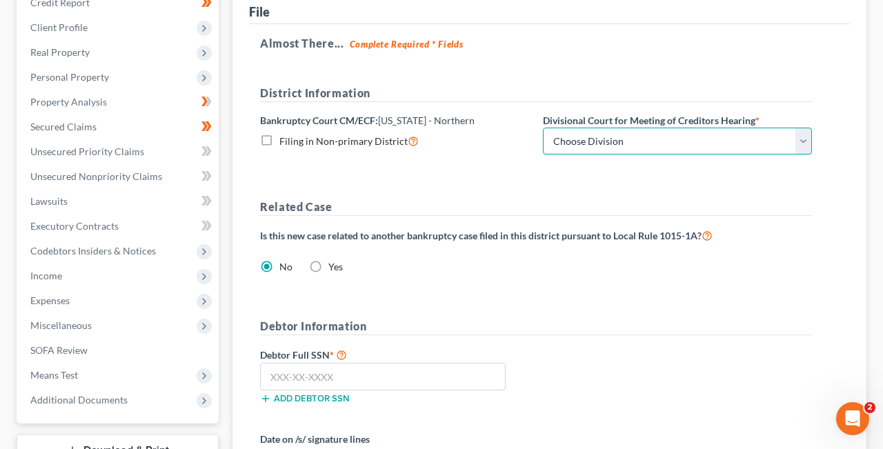
select select "0"
click option "Chicago" at bounding box center [0, 0] width 0 height 0
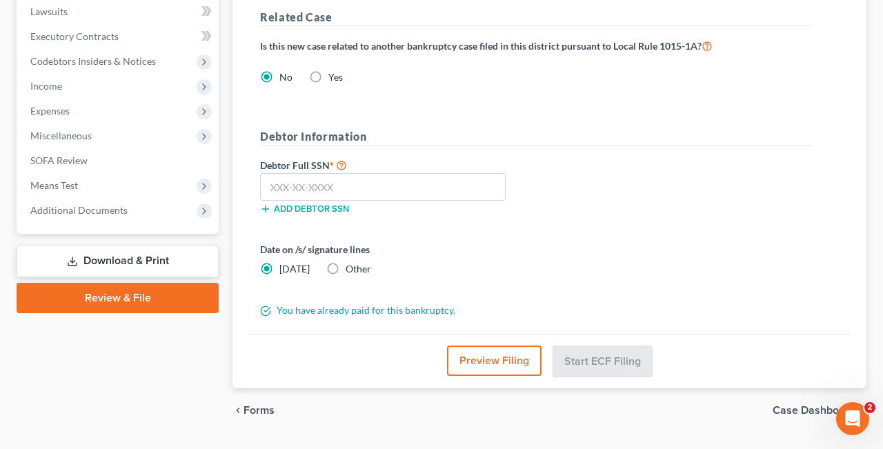
scroll to position [403, 0]
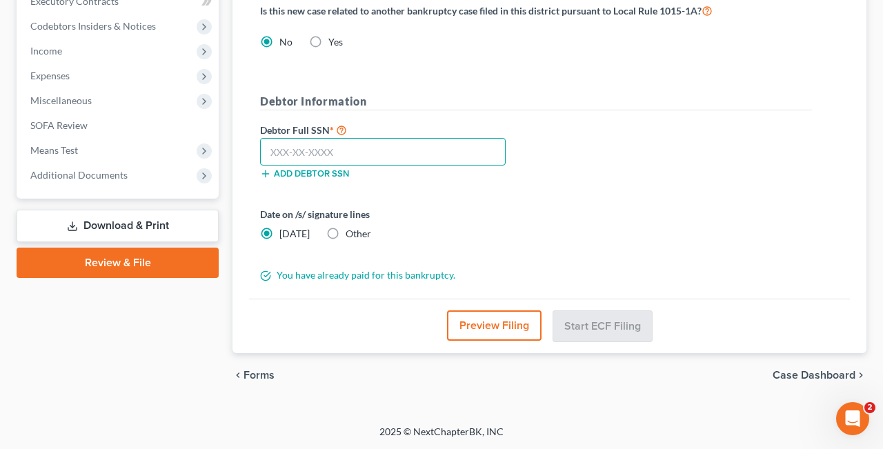
click at [368, 152] on input "text" at bounding box center [383, 152] width 246 height 28
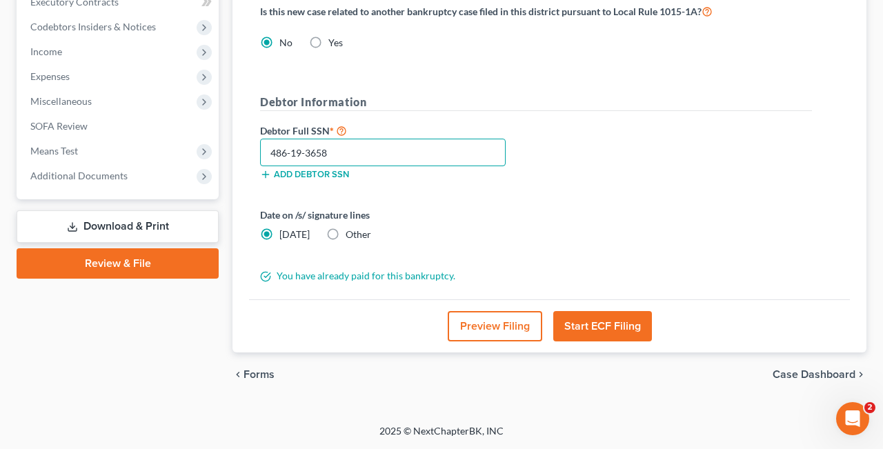
scroll to position [402, 0]
type input "486-19-3658"
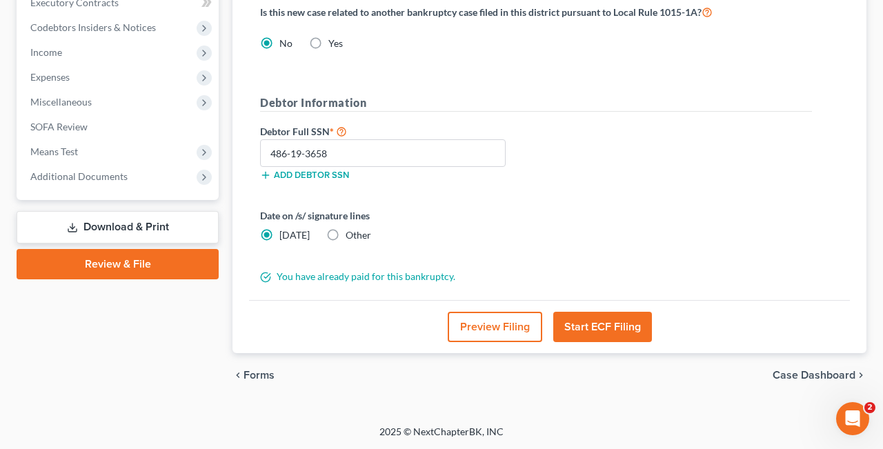
click at [622, 324] on button "Start ECF Filing" at bounding box center [602, 327] width 99 height 30
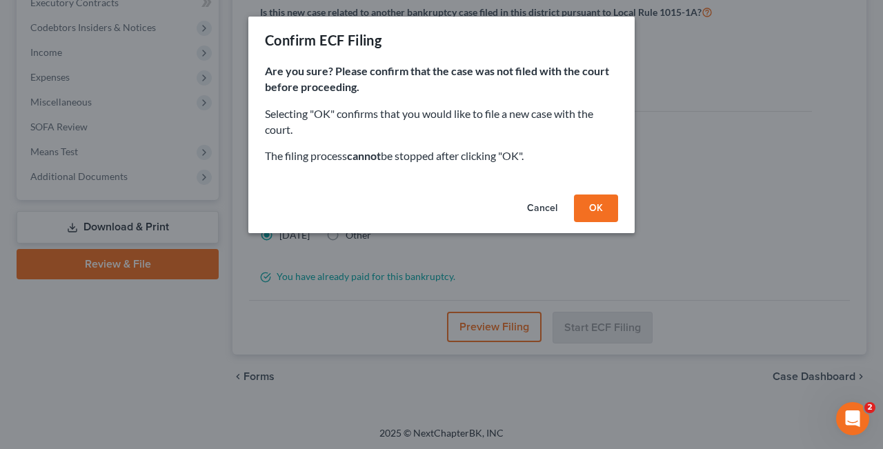
click at [593, 206] on button "OK" at bounding box center [596, 209] width 44 height 28
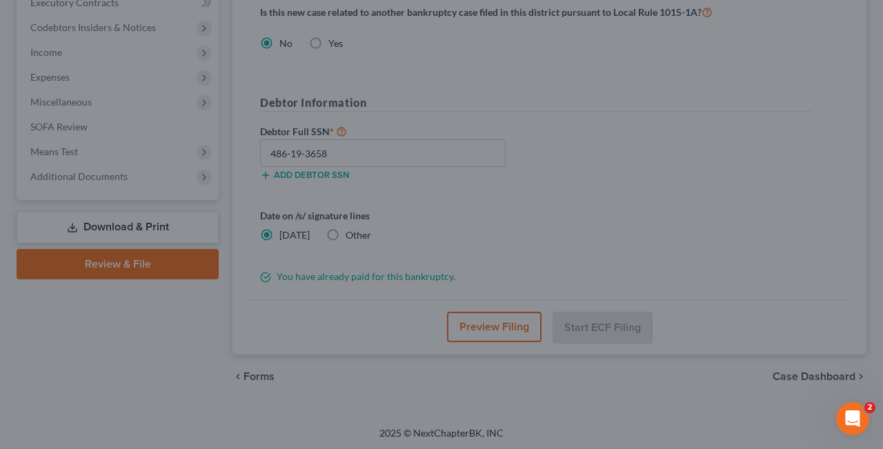
scroll to position [283, 0]
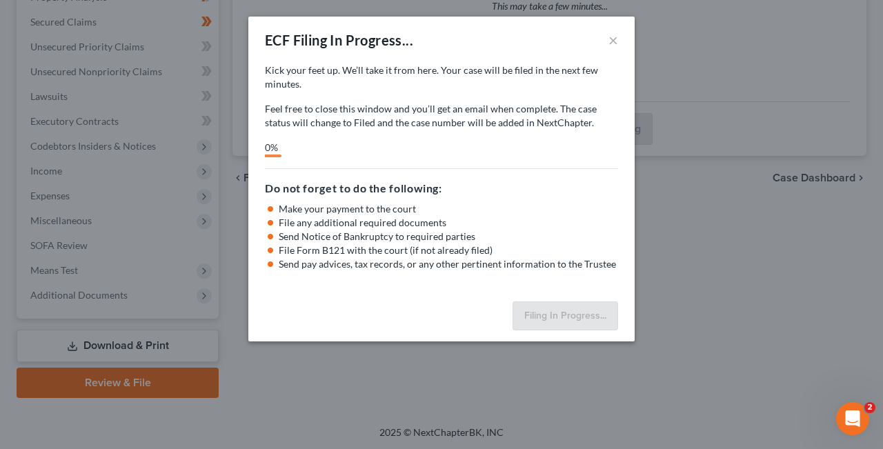
click at [754, 269] on div "ECF Filing In Progress... × Kick your feet up. We’ll take it from here. Your ca…" at bounding box center [441, 224] width 883 height 449
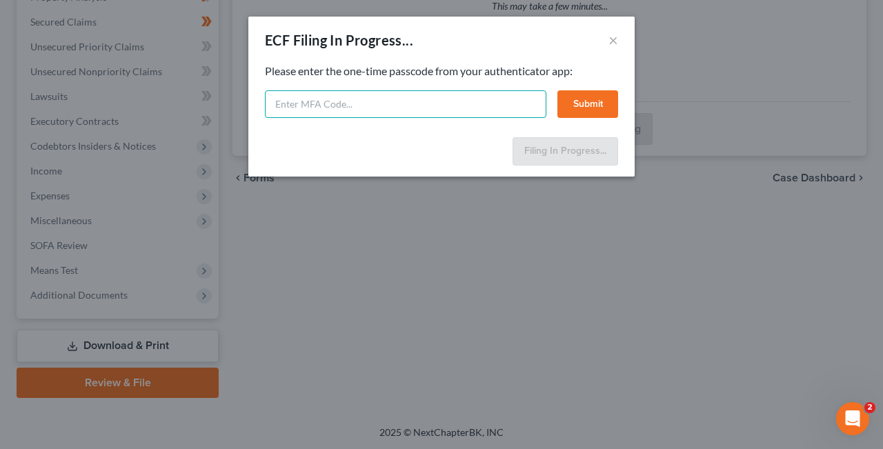
click at [379, 99] on input "text" at bounding box center [406, 104] width 282 height 28
type input "347180"
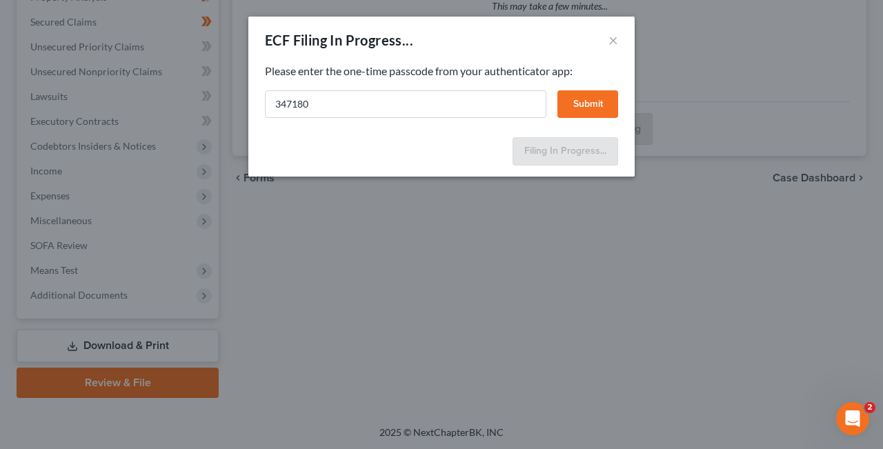
click at [589, 103] on button "Submit" at bounding box center [588, 104] width 61 height 28
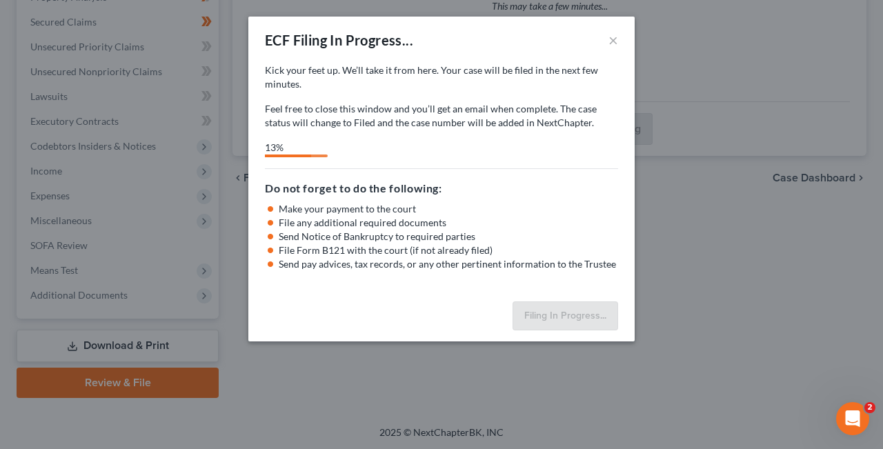
select select "0"
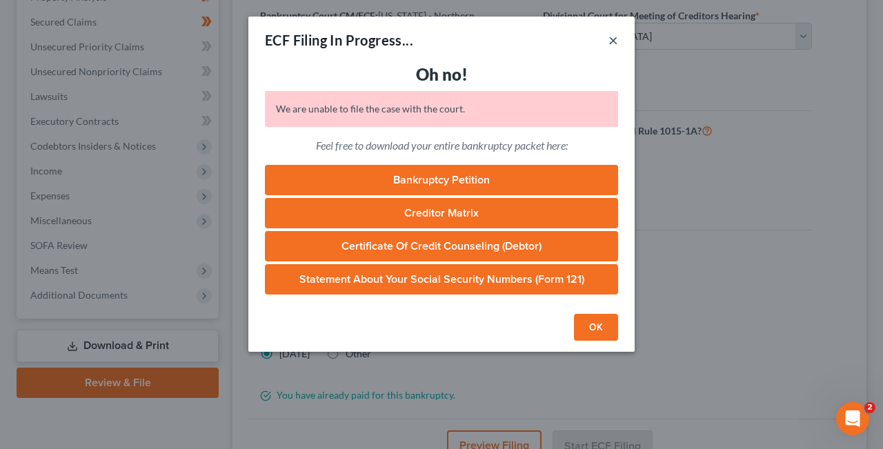
click at [613, 40] on button "×" at bounding box center [614, 40] width 10 height 17
